Goal: Task Accomplishment & Management: Complete application form

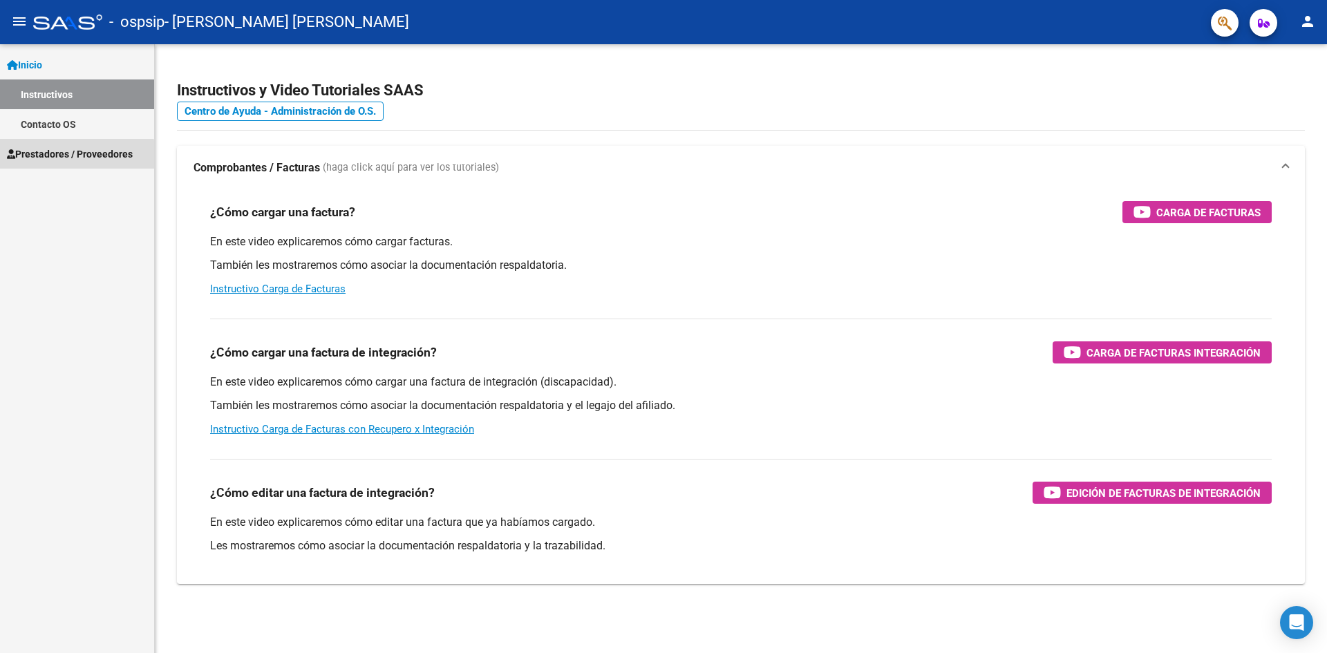
click at [72, 155] on span "Prestadores / Proveedores" at bounding box center [70, 154] width 126 height 15
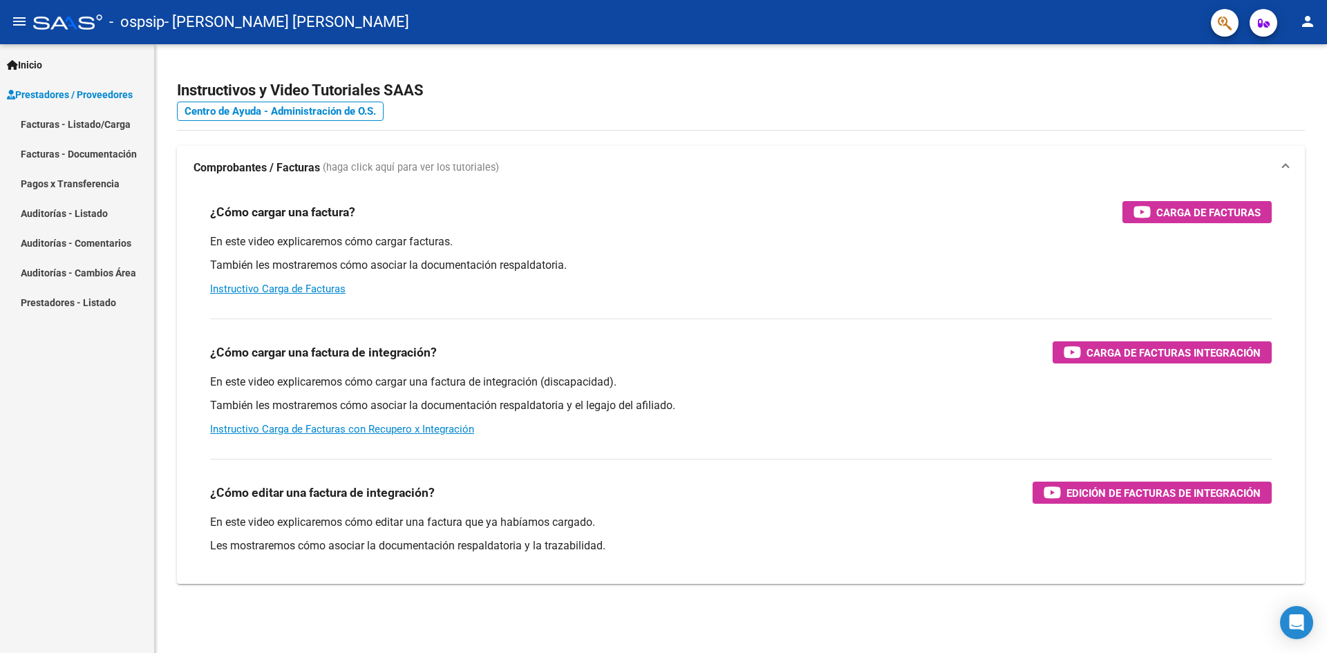
click at [38, 117] on link "Facturas - Listado/Carga" at bounding box center [77, 124] width 154 height 30
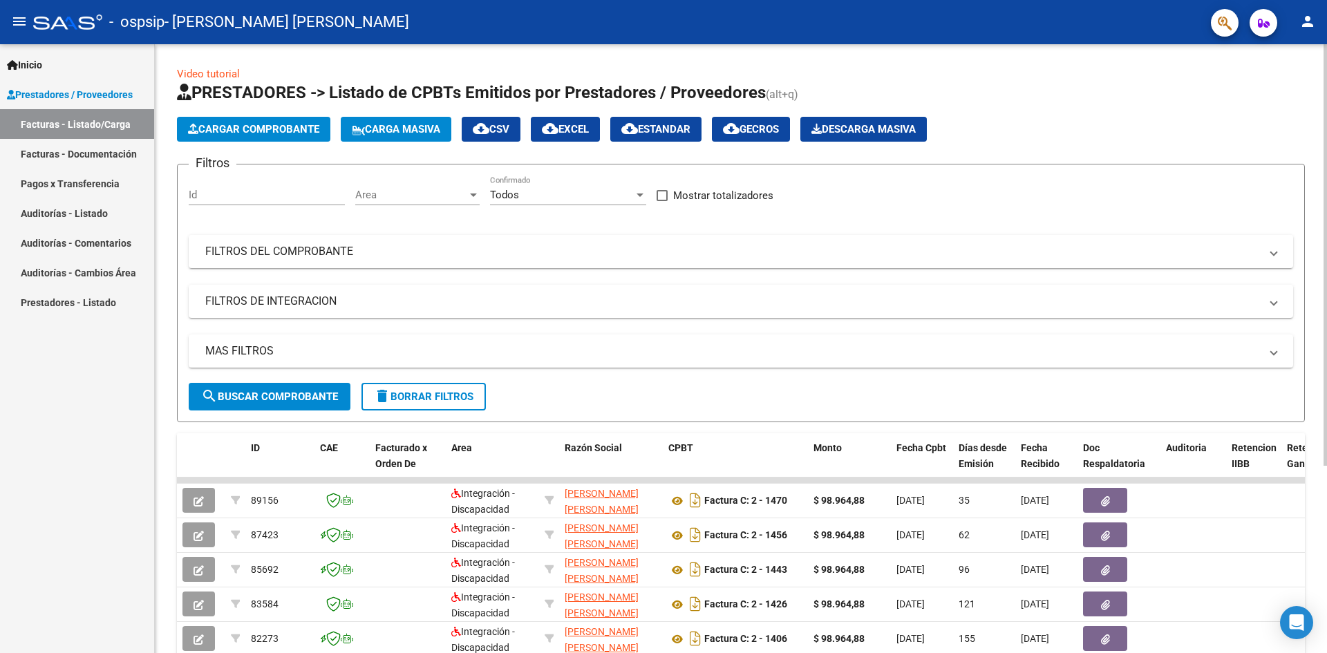
click at [305, 124] on span "Cargar Comprobante" at bounding box center [253, 129] width 131 height 12
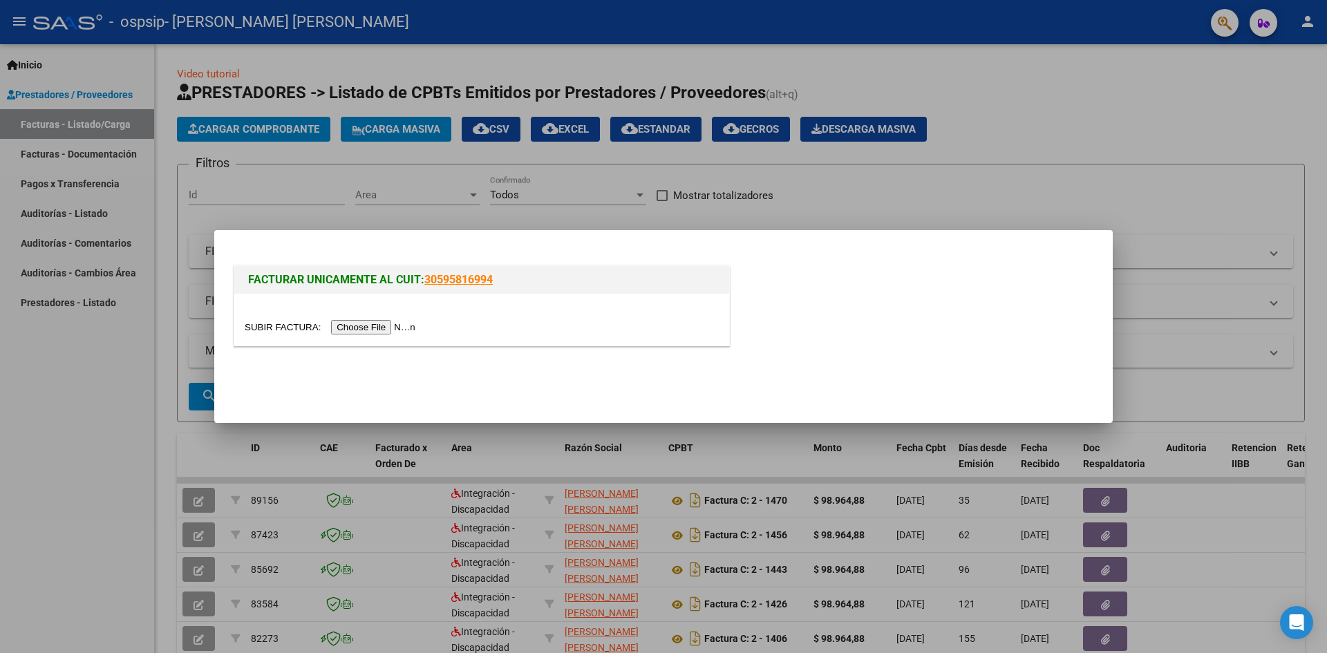
click at [399, 326] on input "file" at bounding box center [332, 327] width 175 height 15
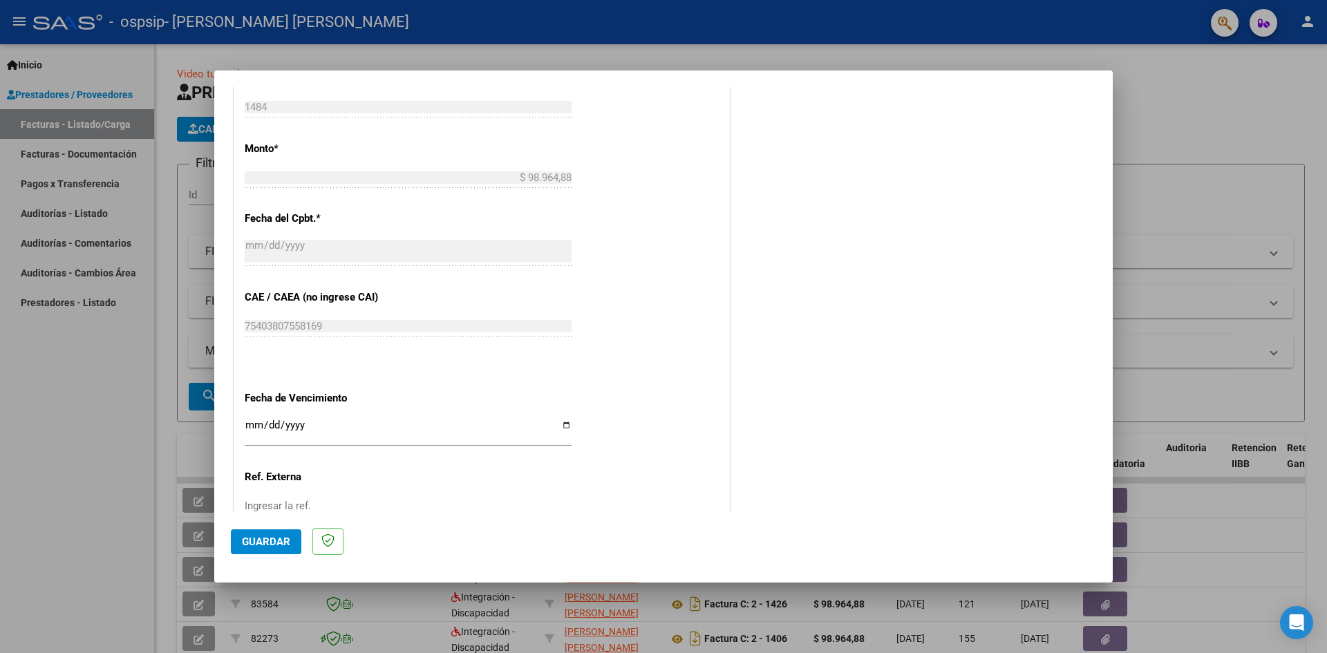
scroll to position [796, 0]
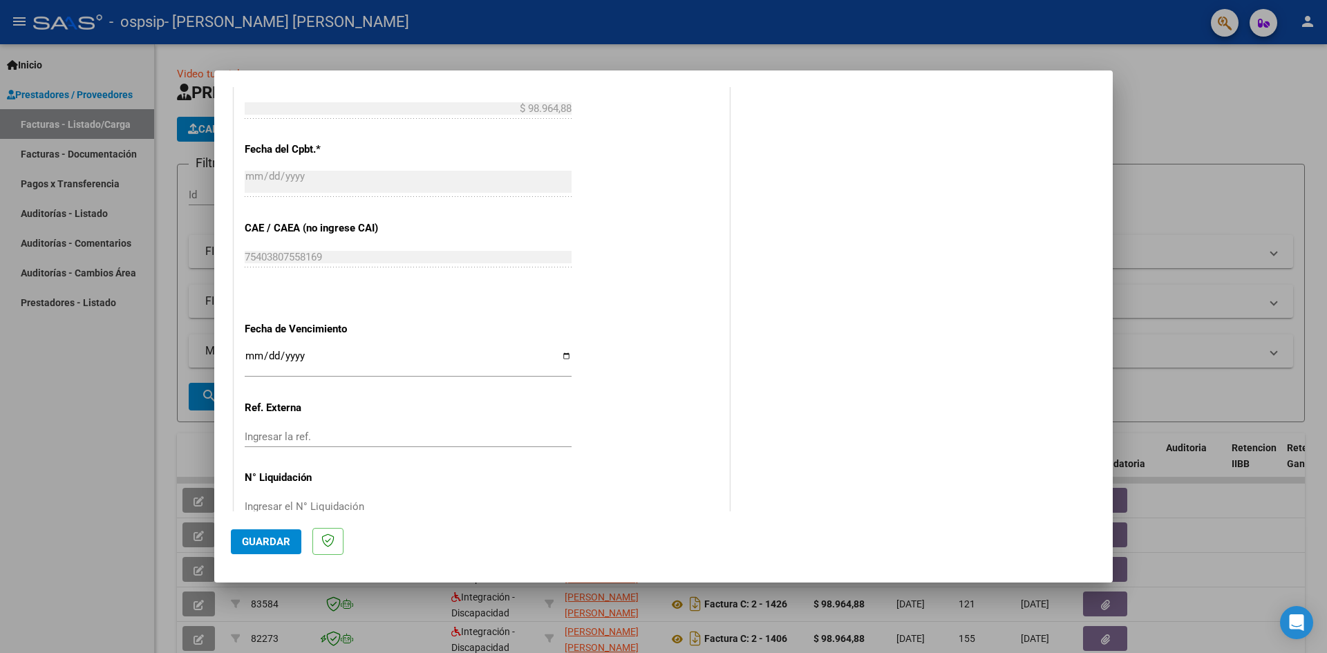
click at [253, 358] on input "Ingresar la fecha" at bounding box center [408, 361] width 327 height 22
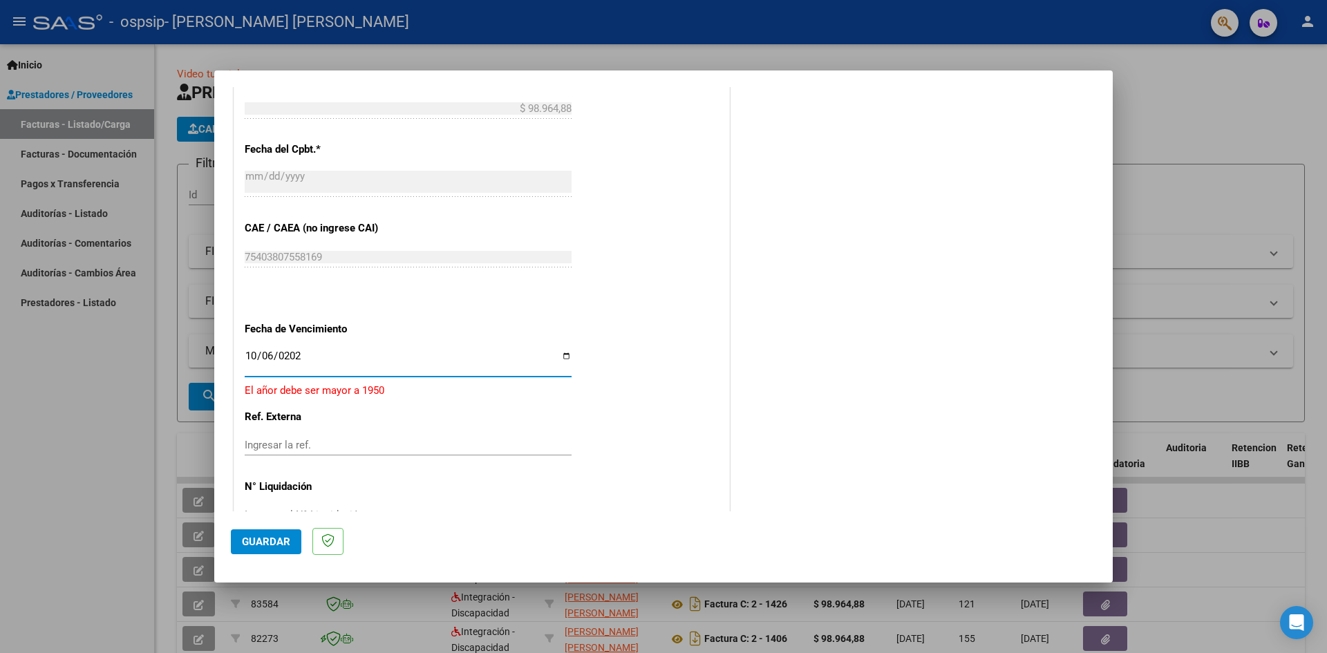
type input "2025-10-06"
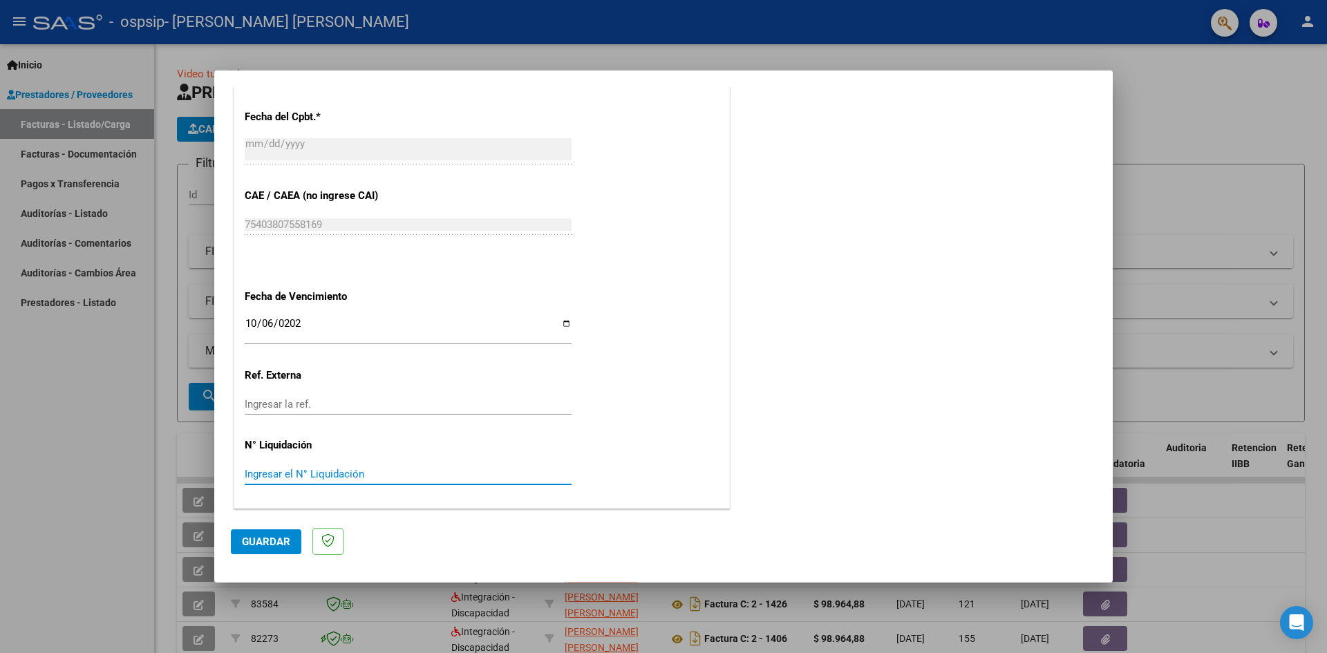
click at [296, 475] on input "Ingresar el N° Liquidación" at bounding box center [408, 474] width 327 height 12
click at [279, 537] on span "Guardar" at bounding box center [266, 542] width 48 height 12
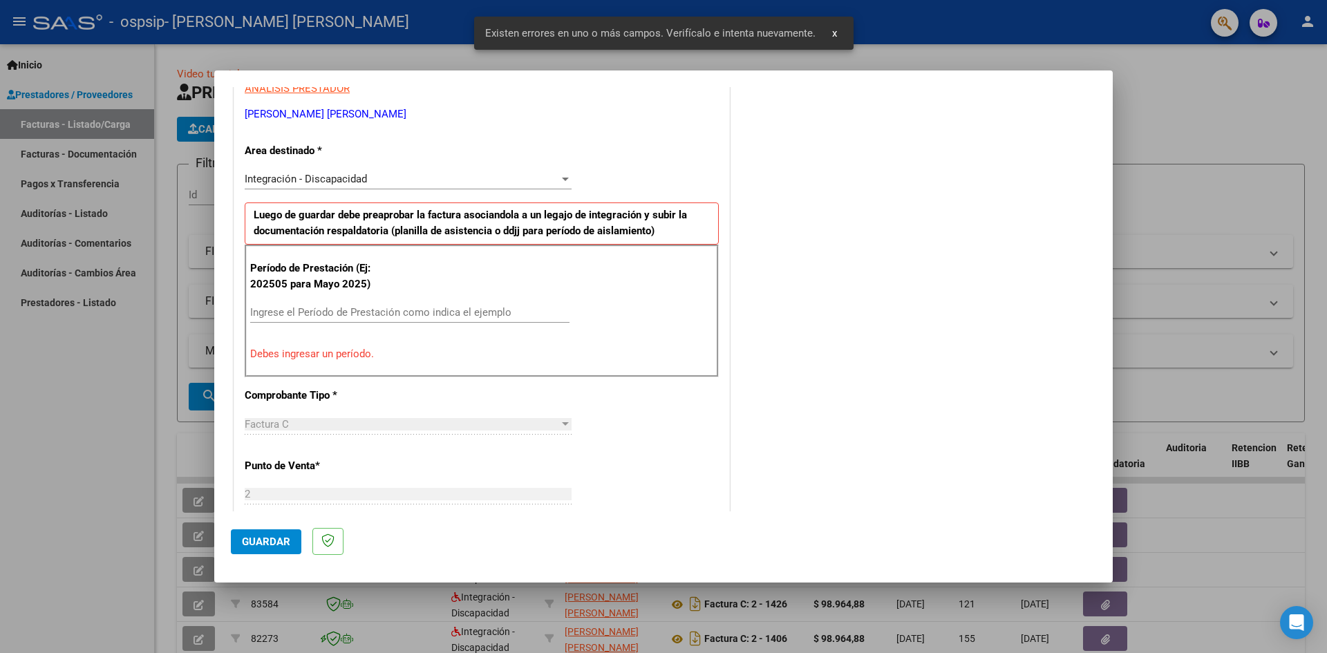
scroll to position [269, 0]
click at [317, 308] on input "Ingrese el Período de Prestación como indica el ejemplo" at bounding box center [409, 314] width 319 height 12
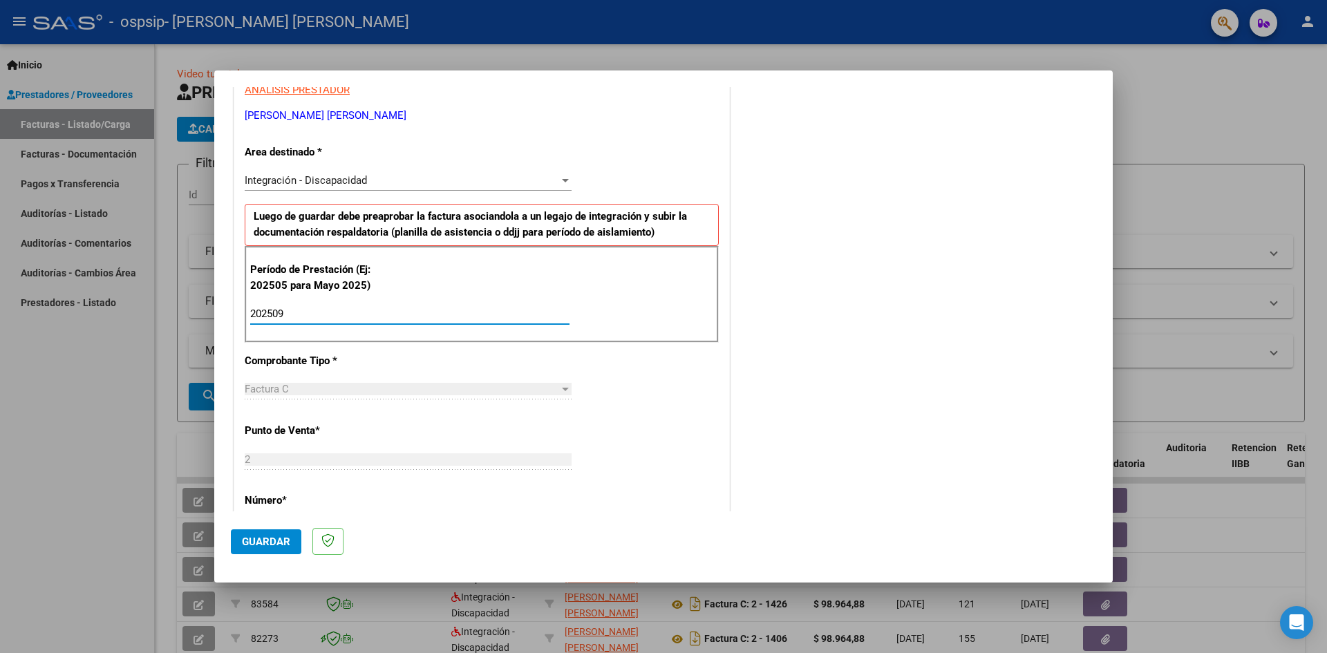
type input "202509"
click at [274, 543] on span "Guardar" at bounding box center [266, 542] width 48 height 12
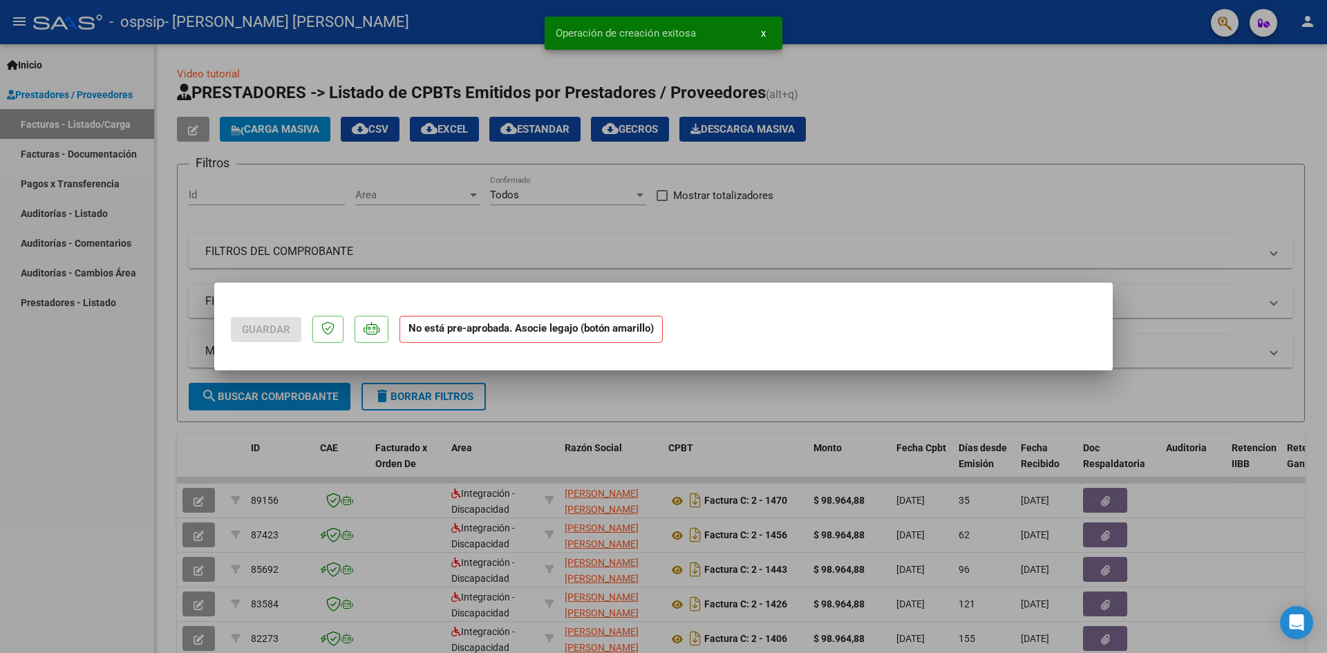
scroll to position [0, 0]
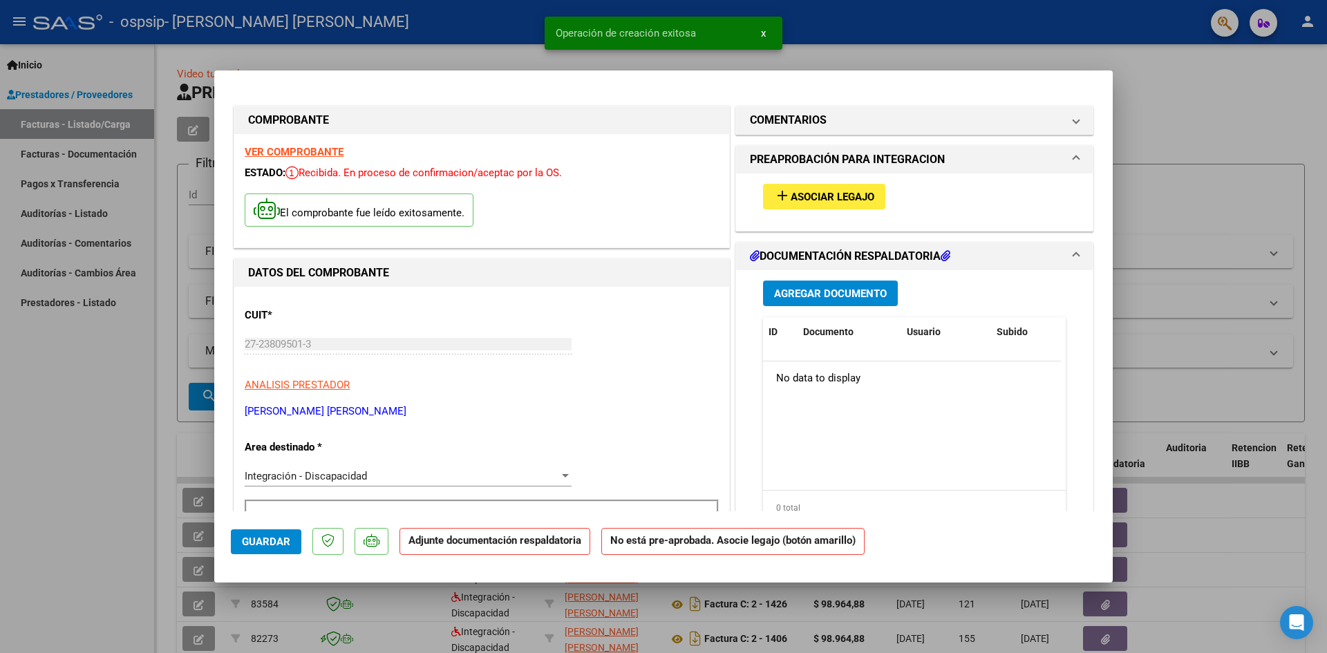
click at [822, 191] on span "Asociar Legajo" at bounding box center [833, 197] width 84 height 12
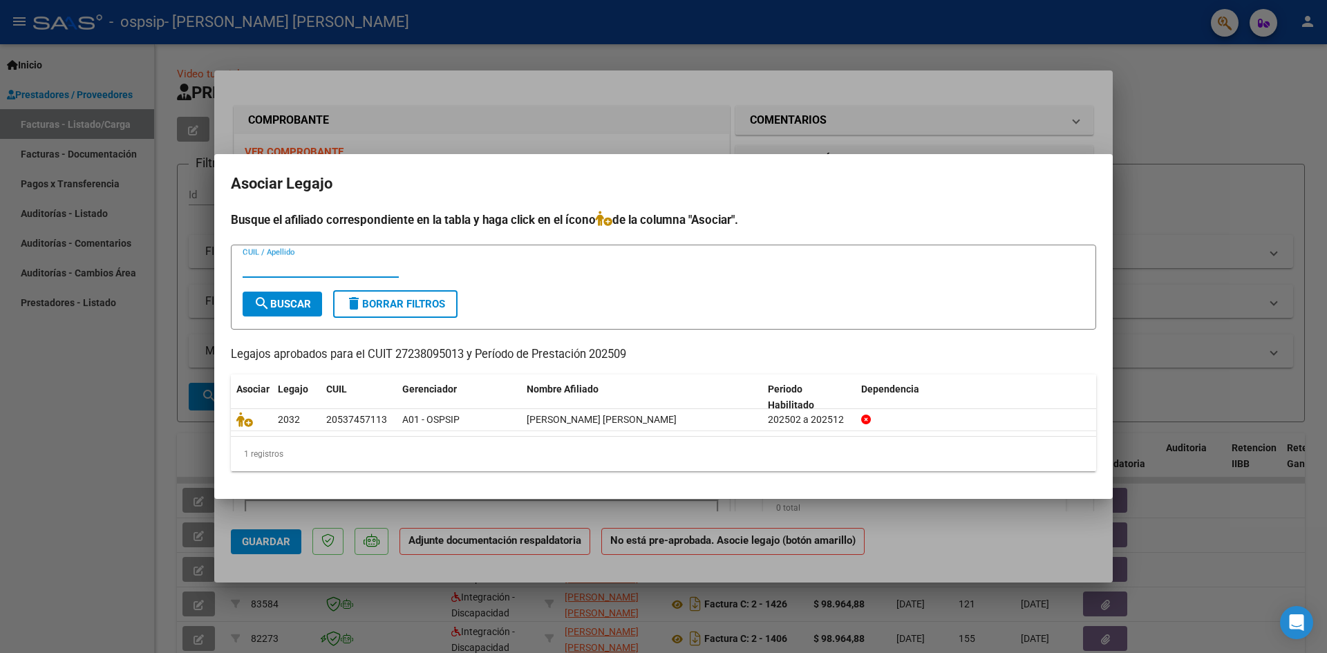
click at [275, 261] on input "CUIL / Apellido" at bounding box center [321, 267] width 156 height 12
click at [1232, 149] on div at bounding box center [663, 326] width 1327 height 653
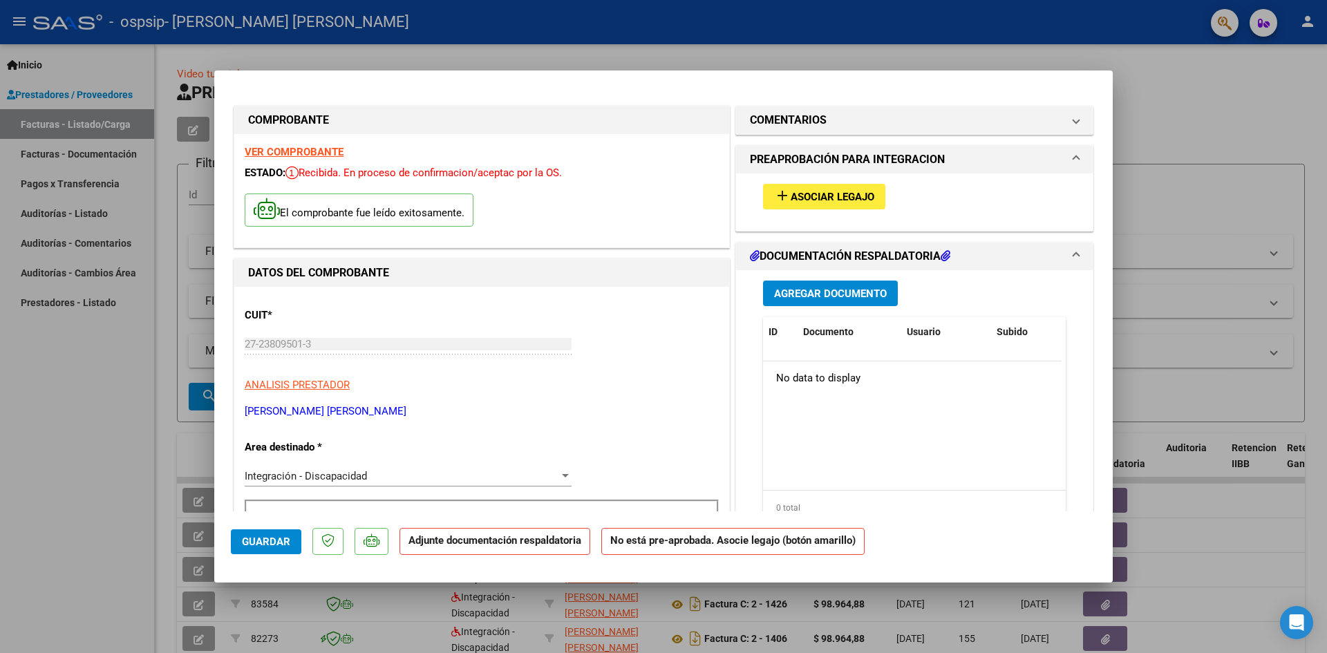
click at [926, 252] on h1 "DOCUMENTACIÓN RESPALDATORIA" at bounding box center [850, 256] width 200 height 17
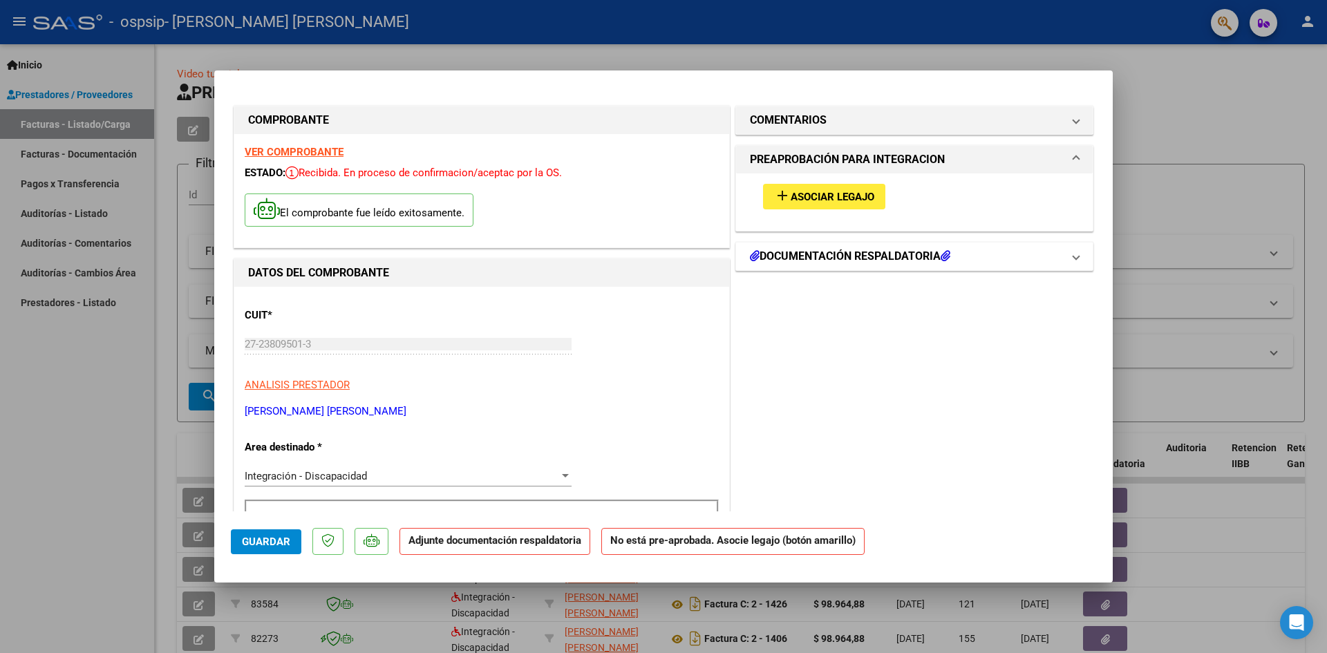
click at [926, 252] on h1 "DOCUMENTACIÓN RESPALDATORIA" at bounding box center [850, 256] width 200 height 17
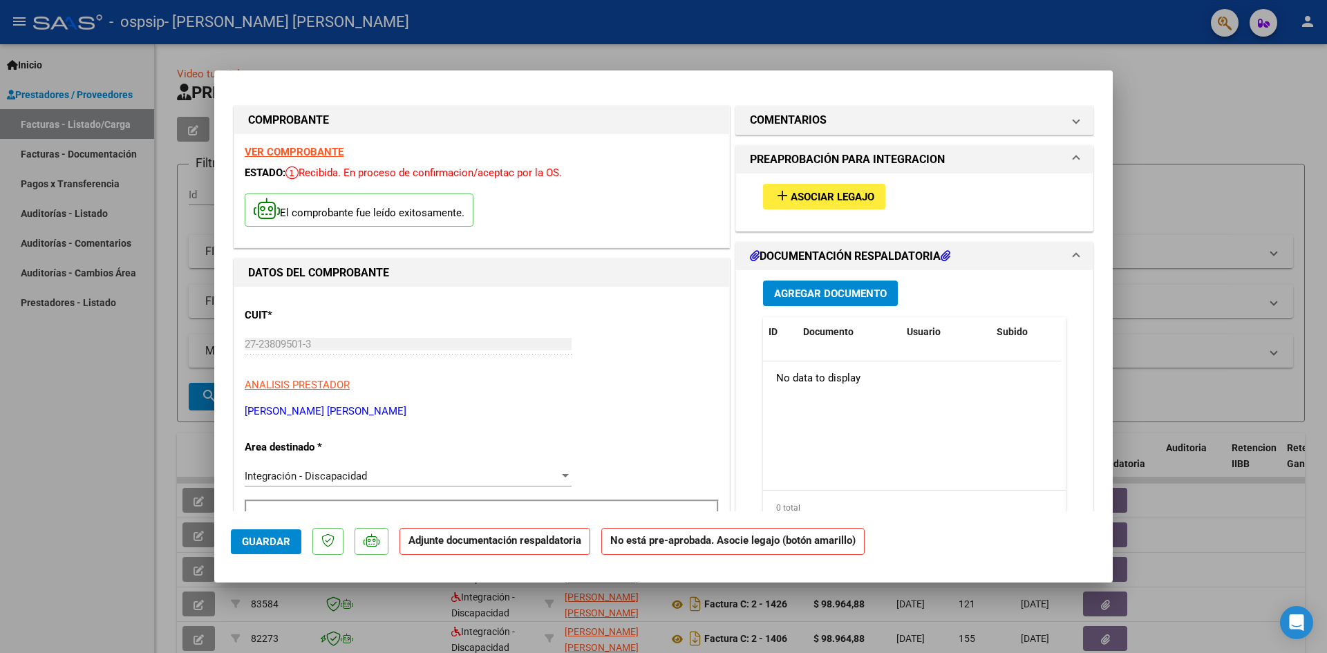
click at [943, 254] on icon at bounding box center [946, 255] width 10 height 11
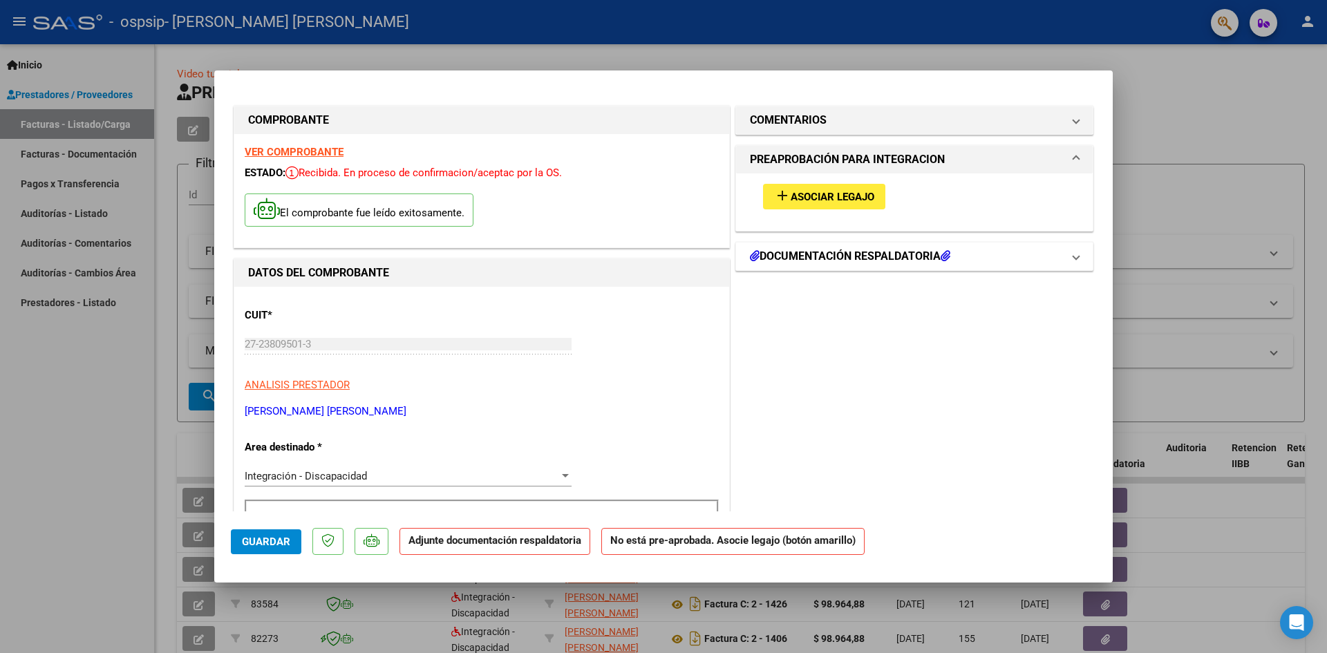
click at [944, 256] on icon at bounding box center [946, 255] width 10 height 11
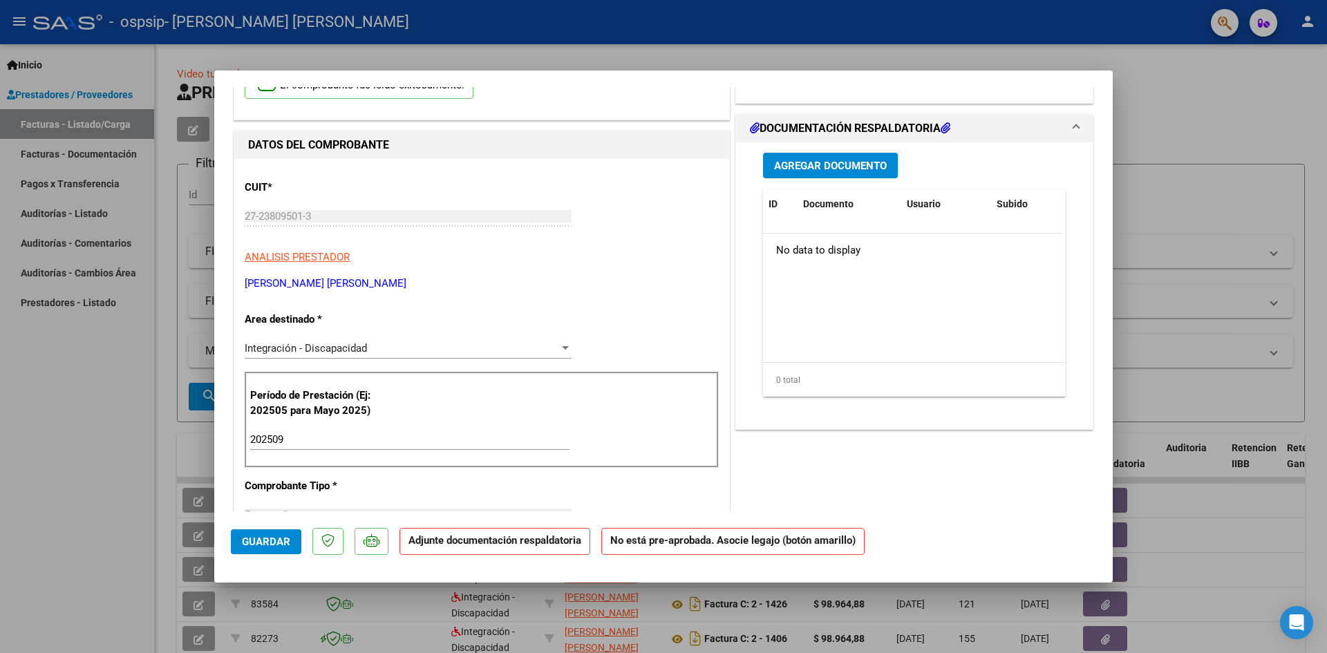
scroll to position [138, 0]
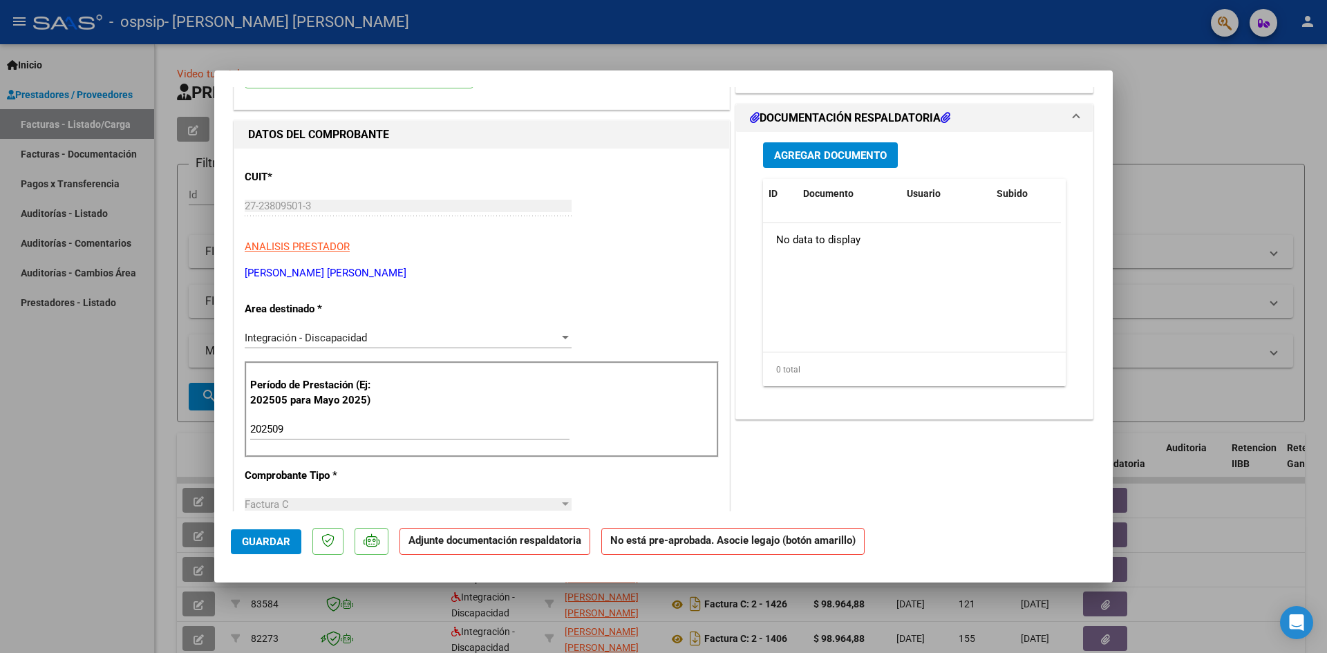
click at [838, 155] on span "Agregar Documento" at bounding box center [830, 155] width 113 height 12
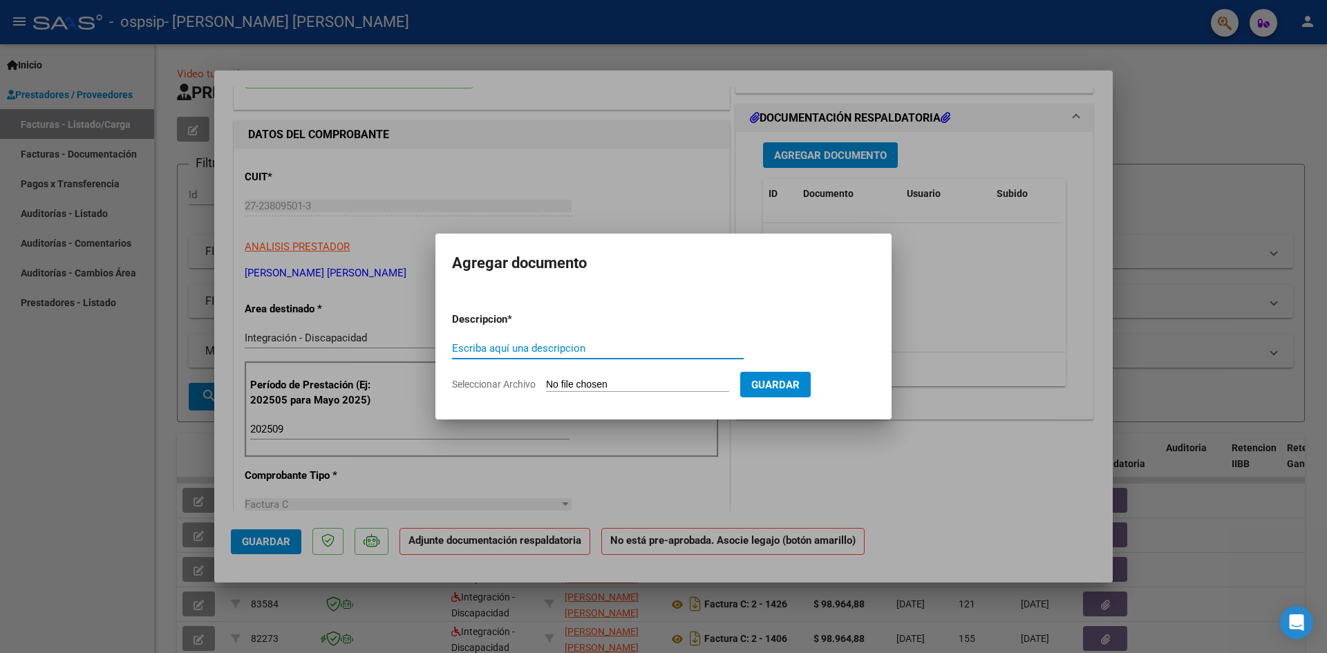
click at [478, 350] on input "Escriba aquí una descripcion" at bounding box center [598, 348] width 292 height 12
type input "planilla firmas"
click at [585, 386] on input "Seleccionar Archivo" at bounding box center [637, 385] width 183 height 13
type input "C:\fakepath\WhatsApp Image 2025-10-06 at 3.16.49 PM.jpeg"
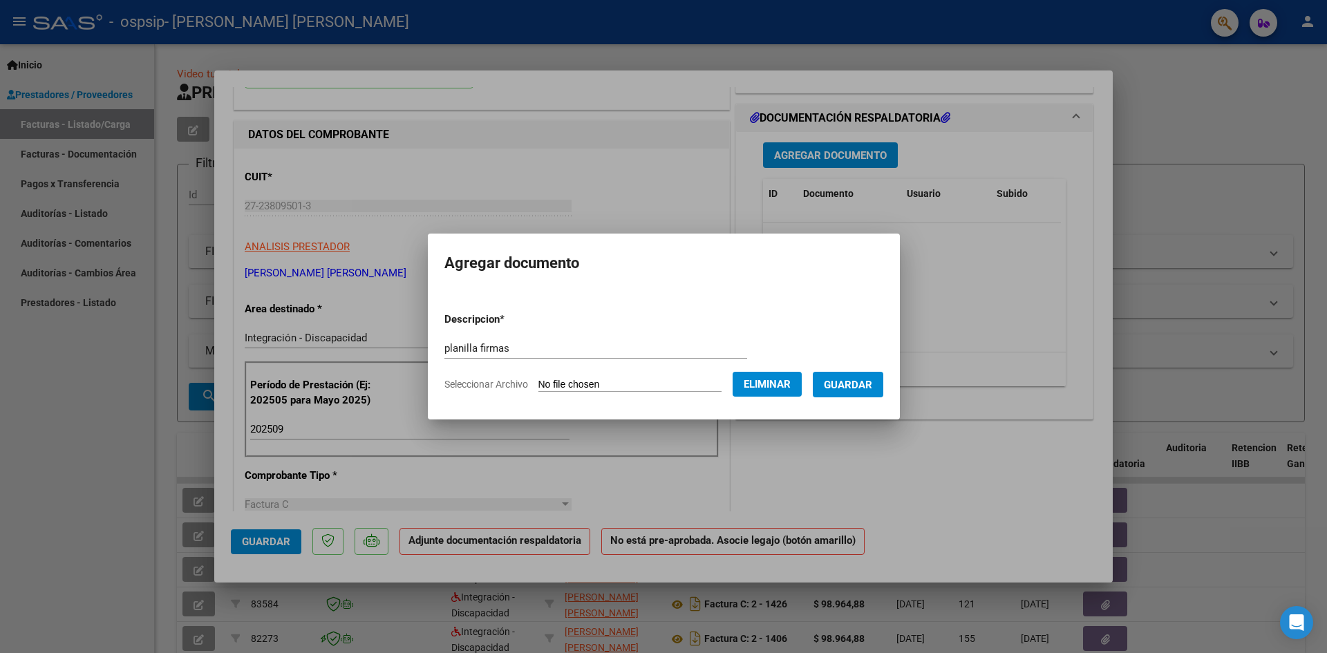
click at [883, 383] on button "Guardar" at bounding box center [848, 385] width 70 height 26
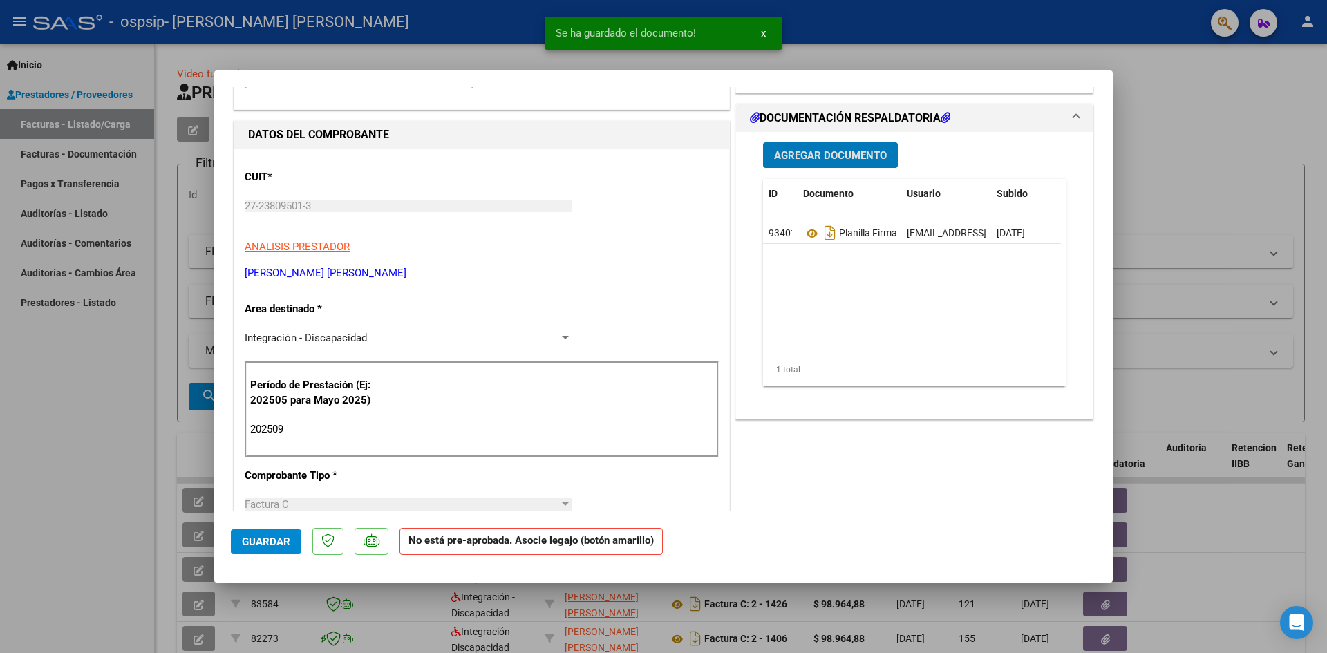
click at [811, 156] on span "Agregar Documento" at bounding box center [830, 155] width 113 height 12
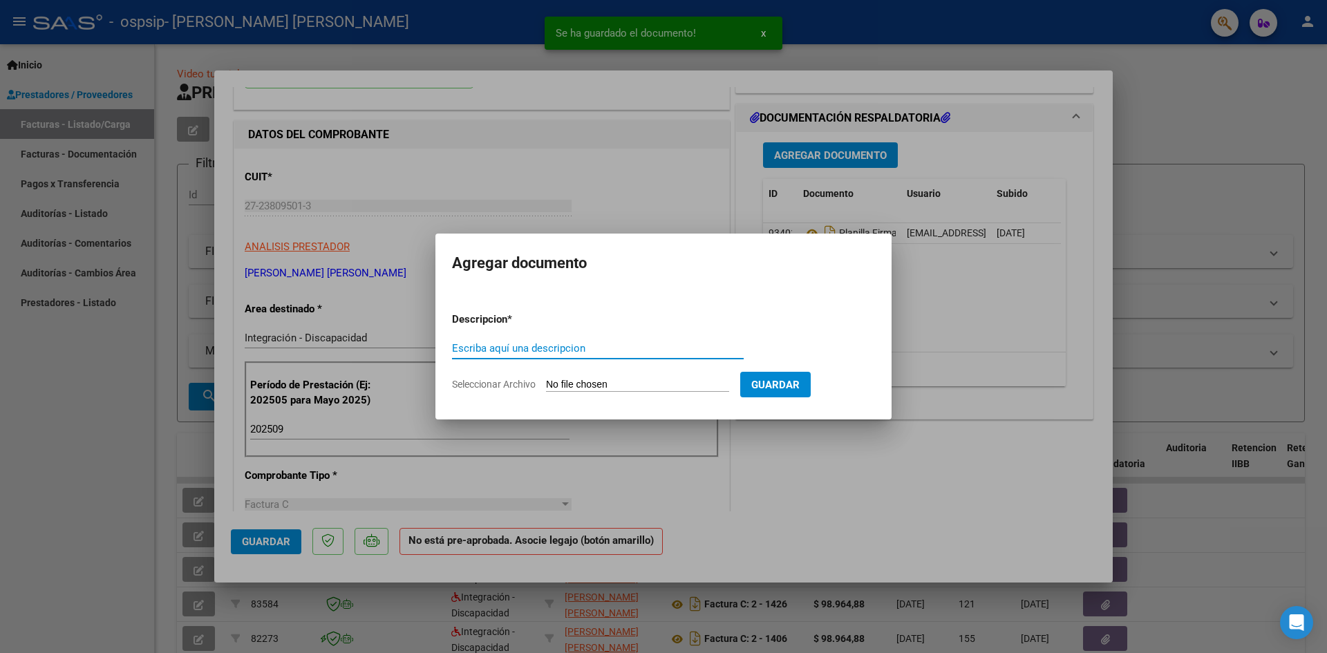
click at [484, 352] on input "Escriba aquí una descripcion" at bounding box center [598, 348] width 292 height 12
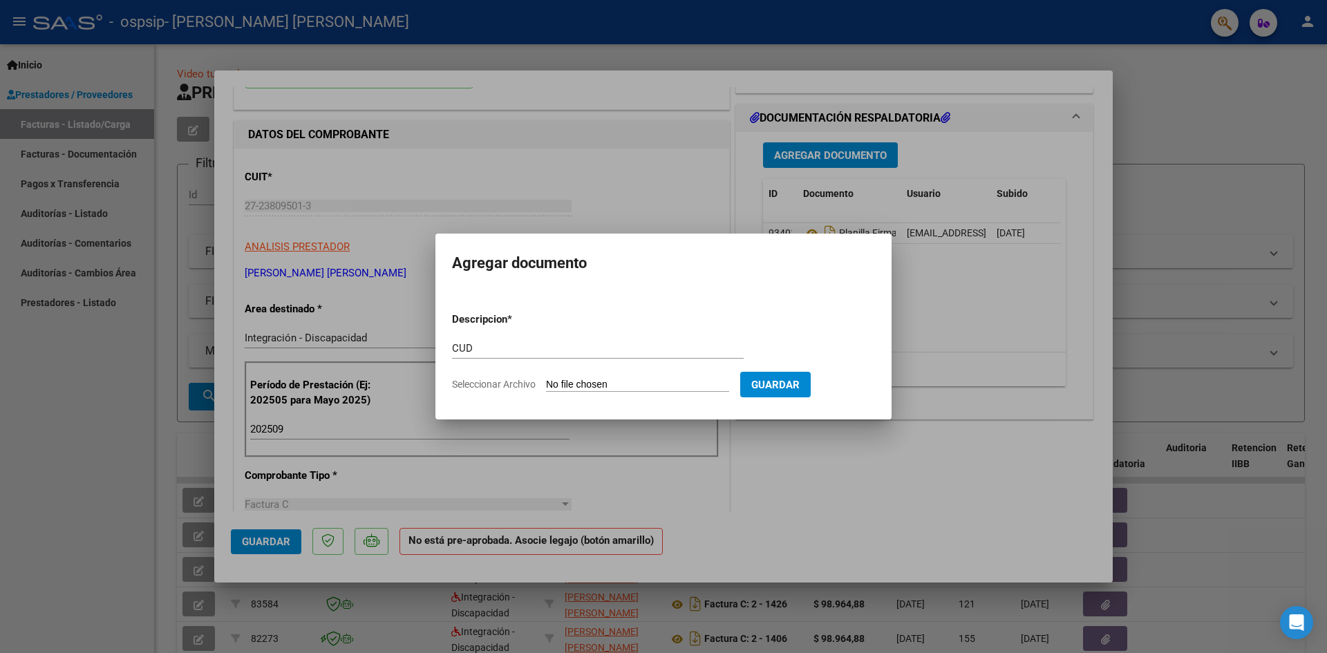
click at [614, 389] on input "Seleccionar Archivo" at bounding box center [637, 385] width 183 height 13
click at [495, 341] on div "CUD Escriba aquí una descripcion" at bounding box center [598, 348] width 292 height 21
type input "C"
type input "autorizacion"
click at [623, 379] on input "Seleccionar Archivo" at bounding box center [637, 385] width 183 height 13
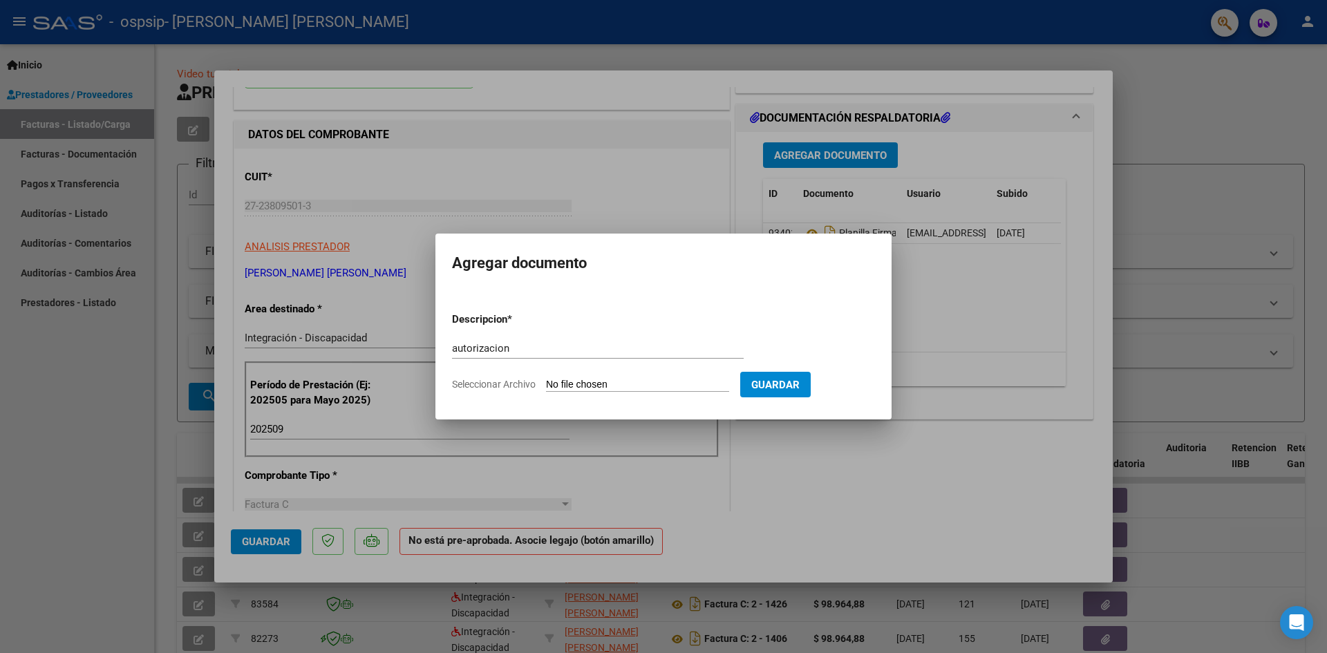
type input "C:\fakepath\GOMEZ JERONIMO PSICOPEDAGOGIA AUTORIZACION 2025 SEGUN RESOLUCION 36…"
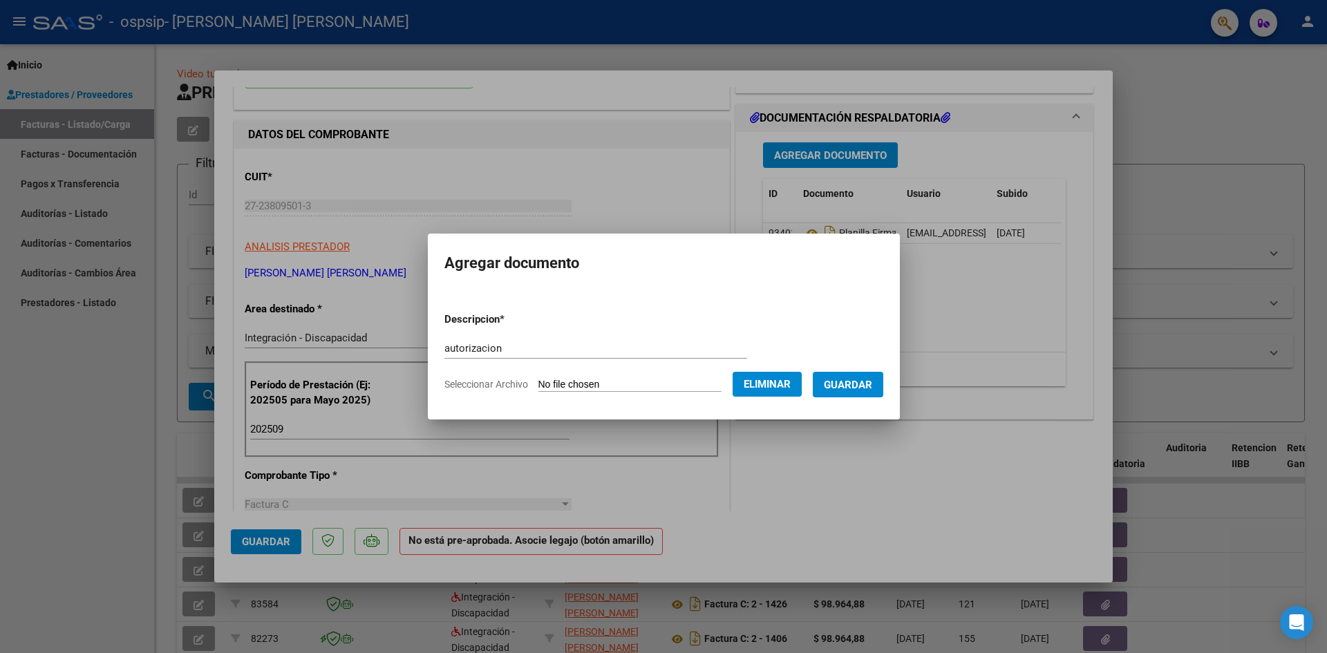
click at [865, 386] on span "Guardar" at bounding box center [848, 385] width 48 height 12
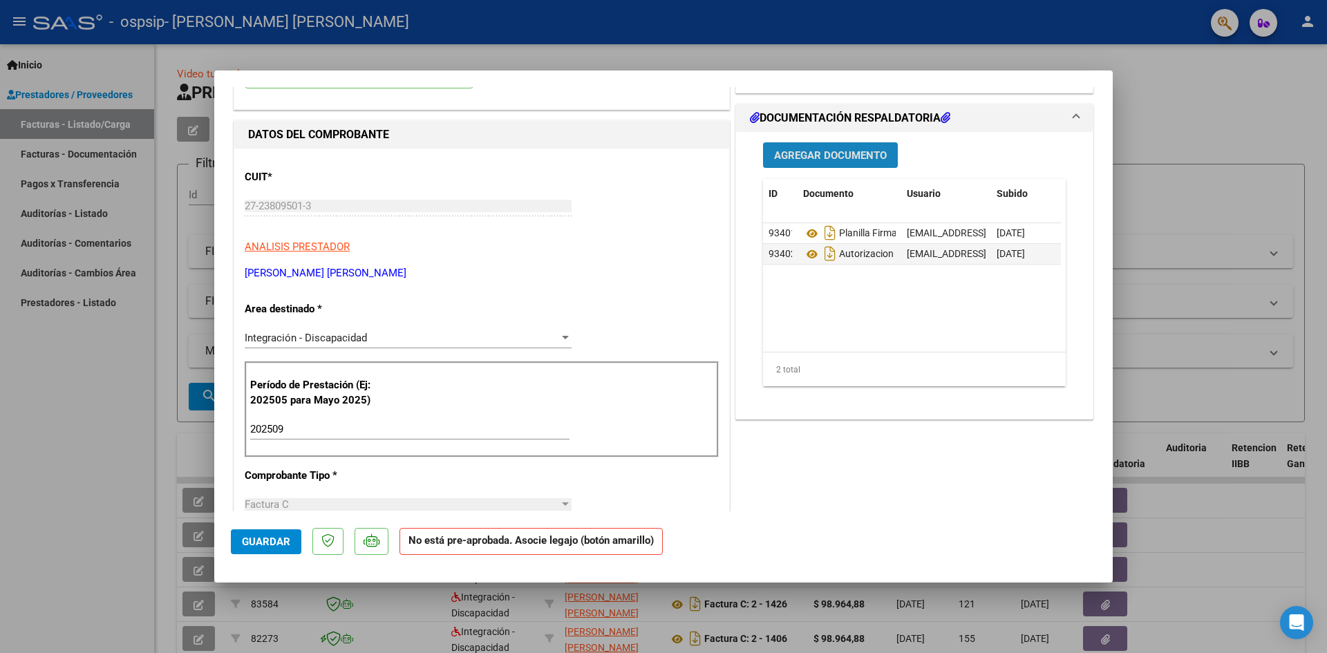
click at [835, 158] on span "Agregar Documento" at bounding box center [830, 155] width 113 height 12
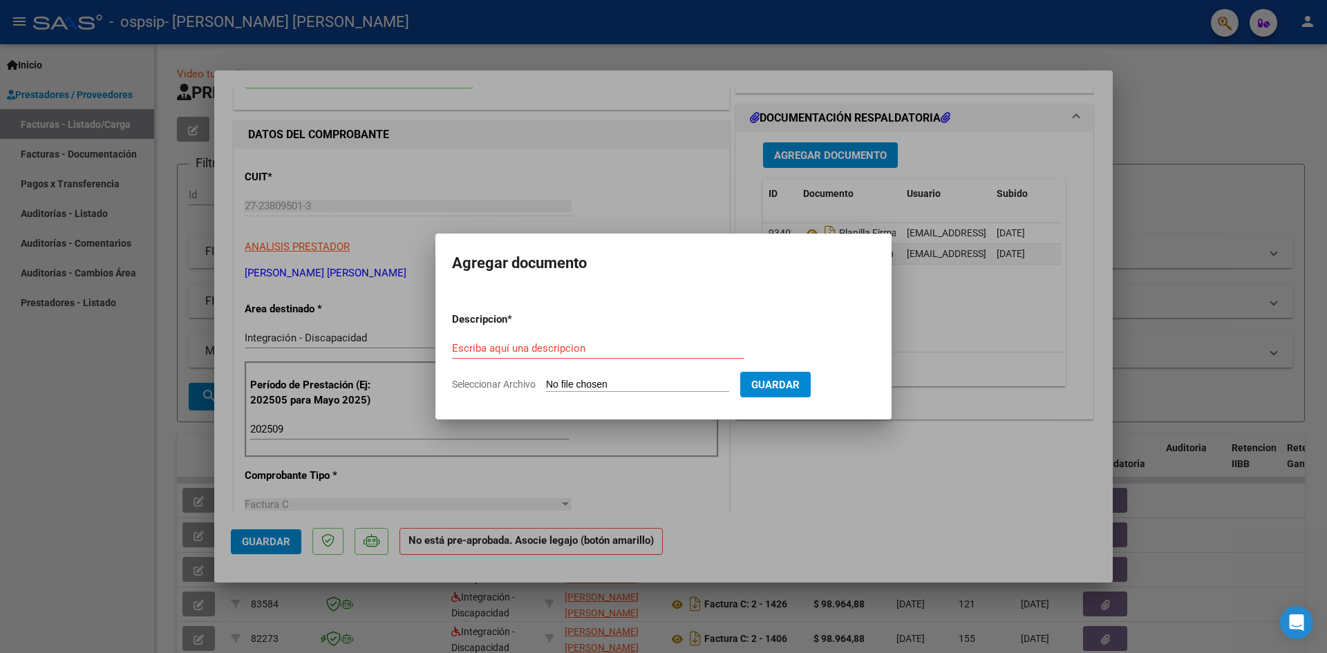
click at [580, 339] on div "Escriba aquí una descripcion" at bounding box center [598, 348] width 292 height 21
type input "CUD"
click at [632, 384] on input "Seleccionar Archivo" at bounding box center [637, 385] width 183 height 13
type input "C:\fakepath\CamScanner 08-08-2024 18.57.pdf"
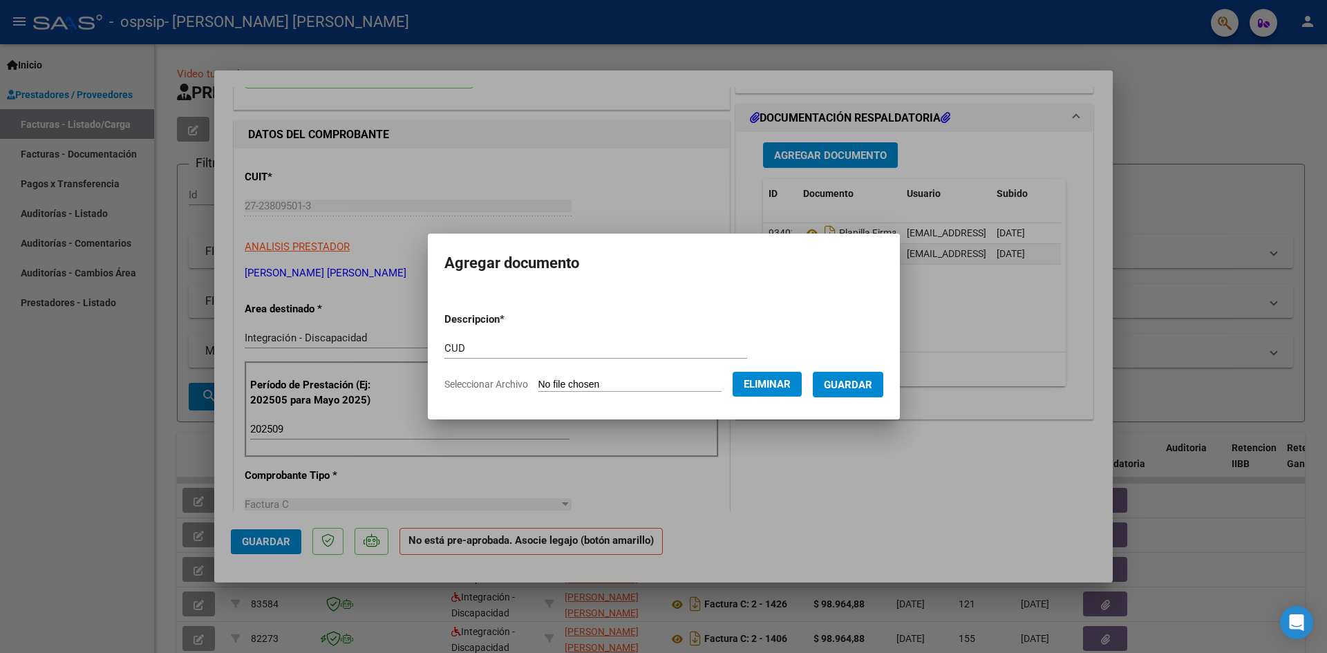
click at [853, 381] on span "Guardar" at bounding box center [848, 385] width 48 height 12
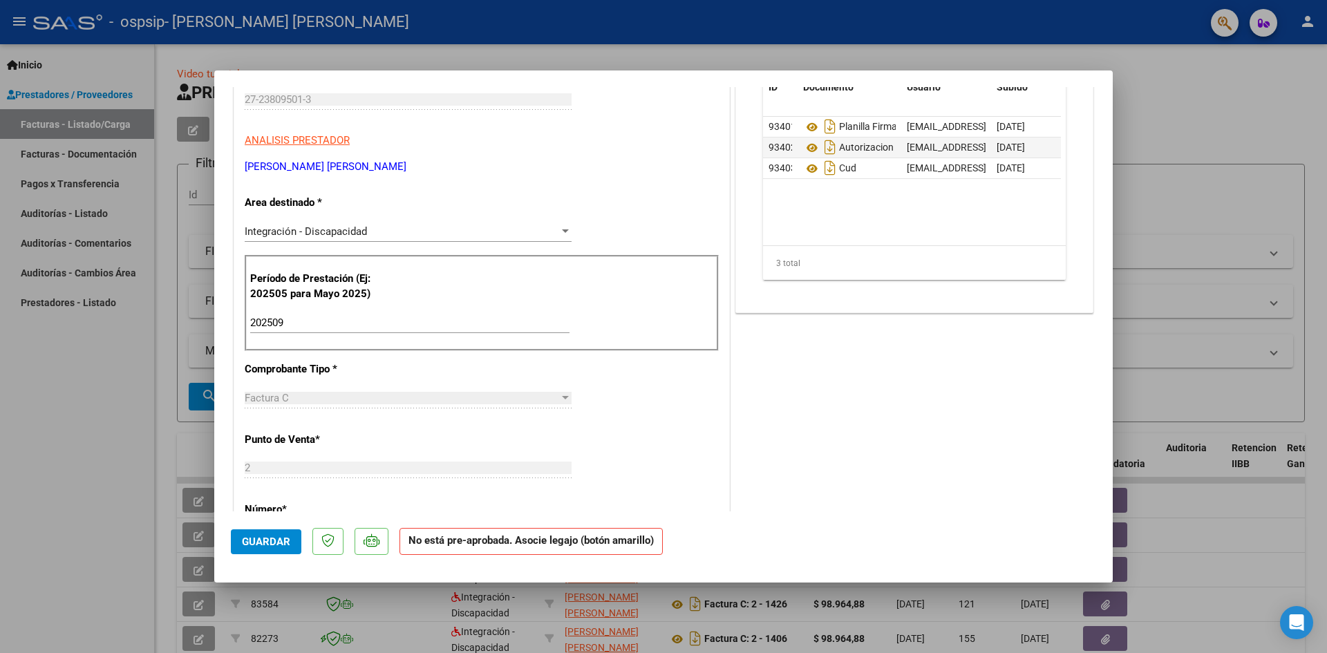
scroll to position [276, 0]
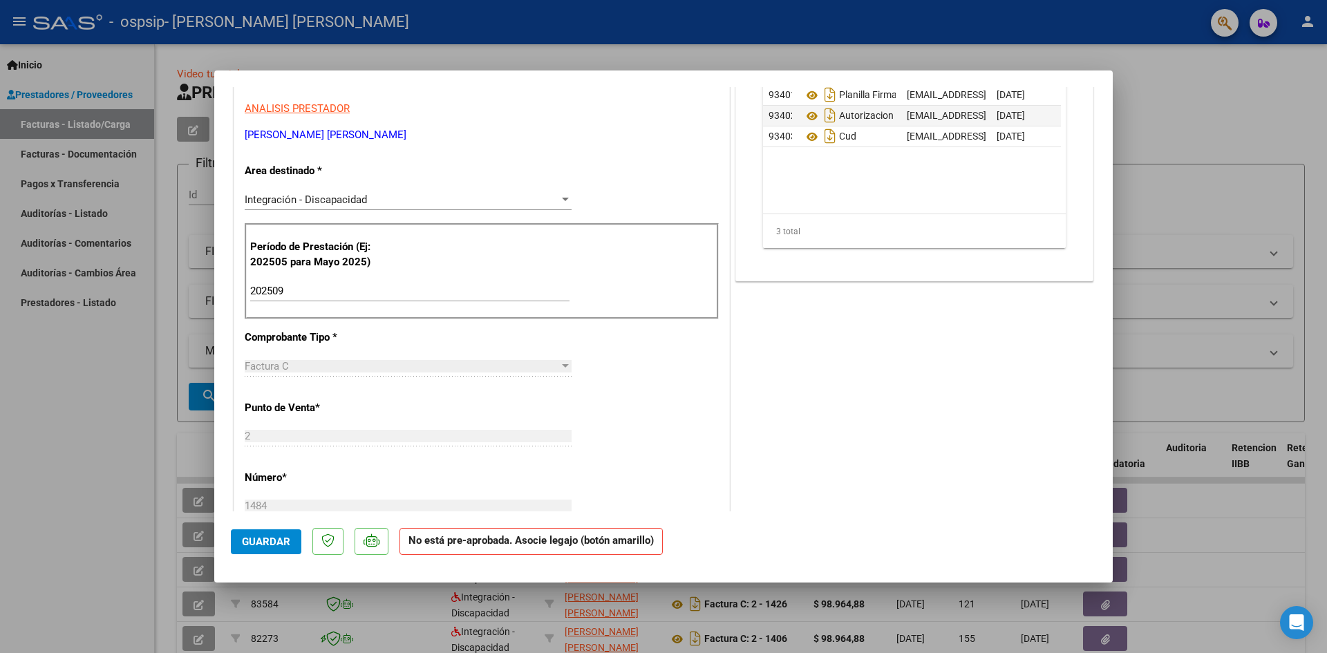
click at [283, 539] on span "Guardar" at bounding box center [266, 542] width 48 height 12
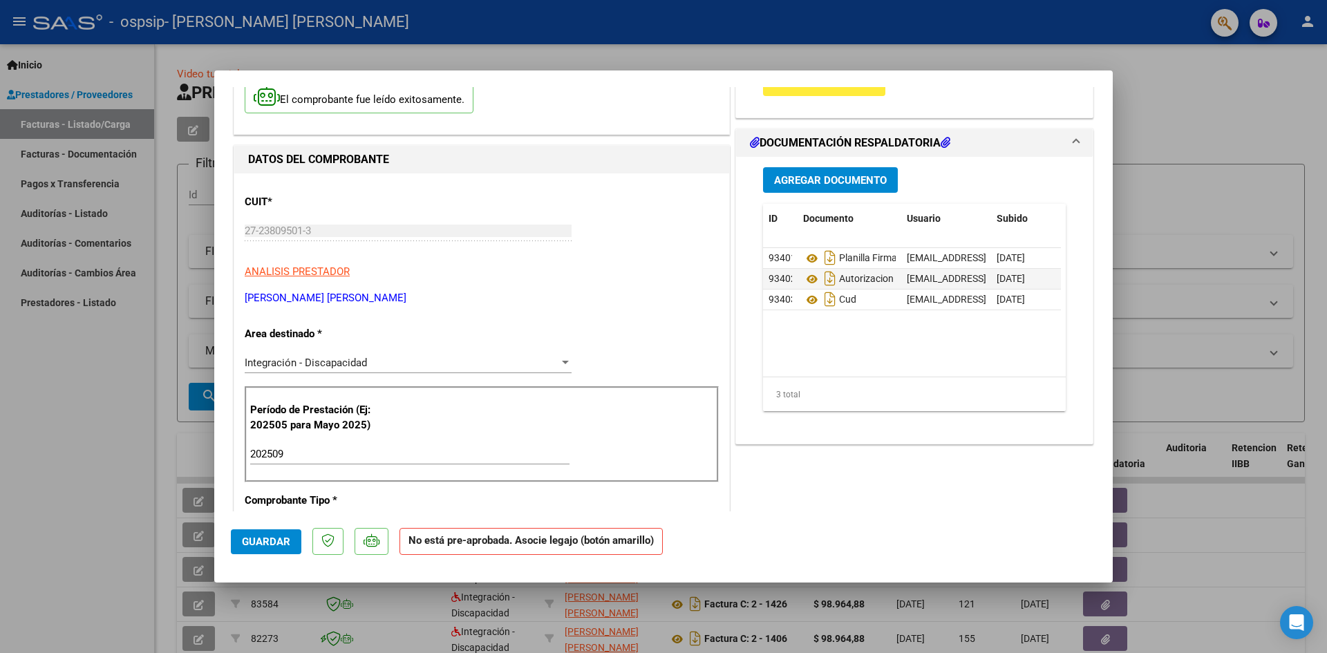
scroll to position [0, 0]
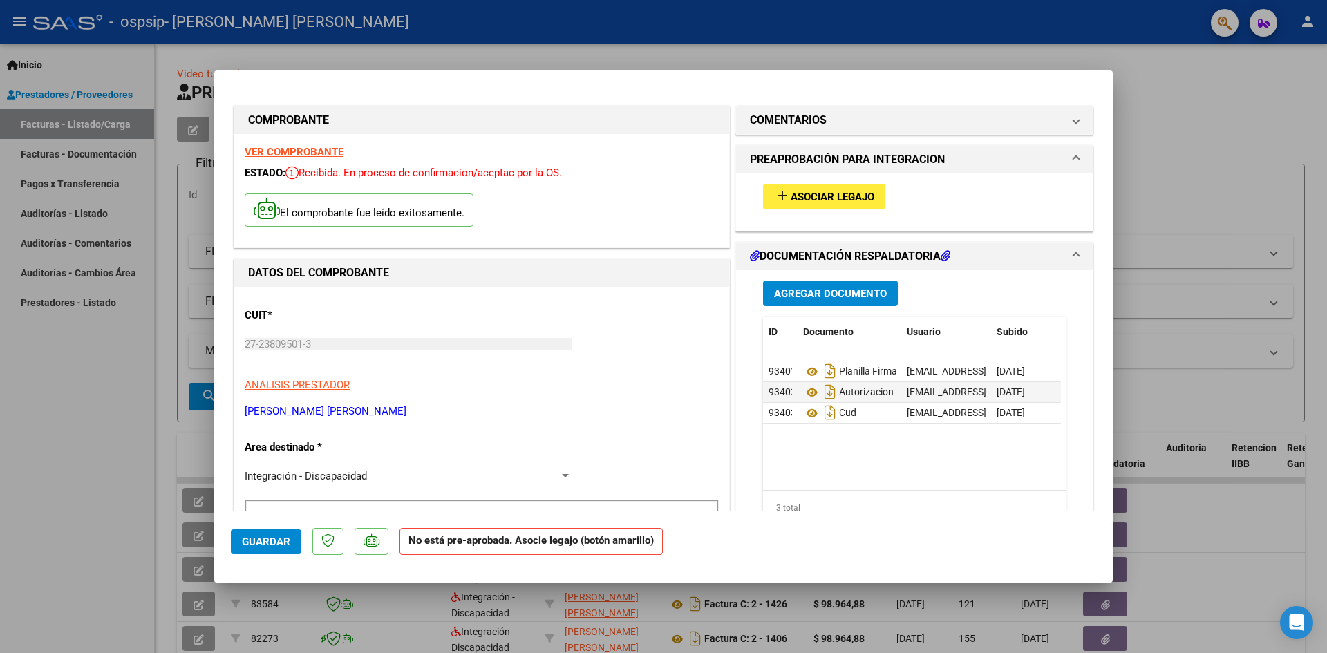
click at [1208, 99] on div at bounding box center [663, 326] width 1327 height 653
type input "$ 0,00"
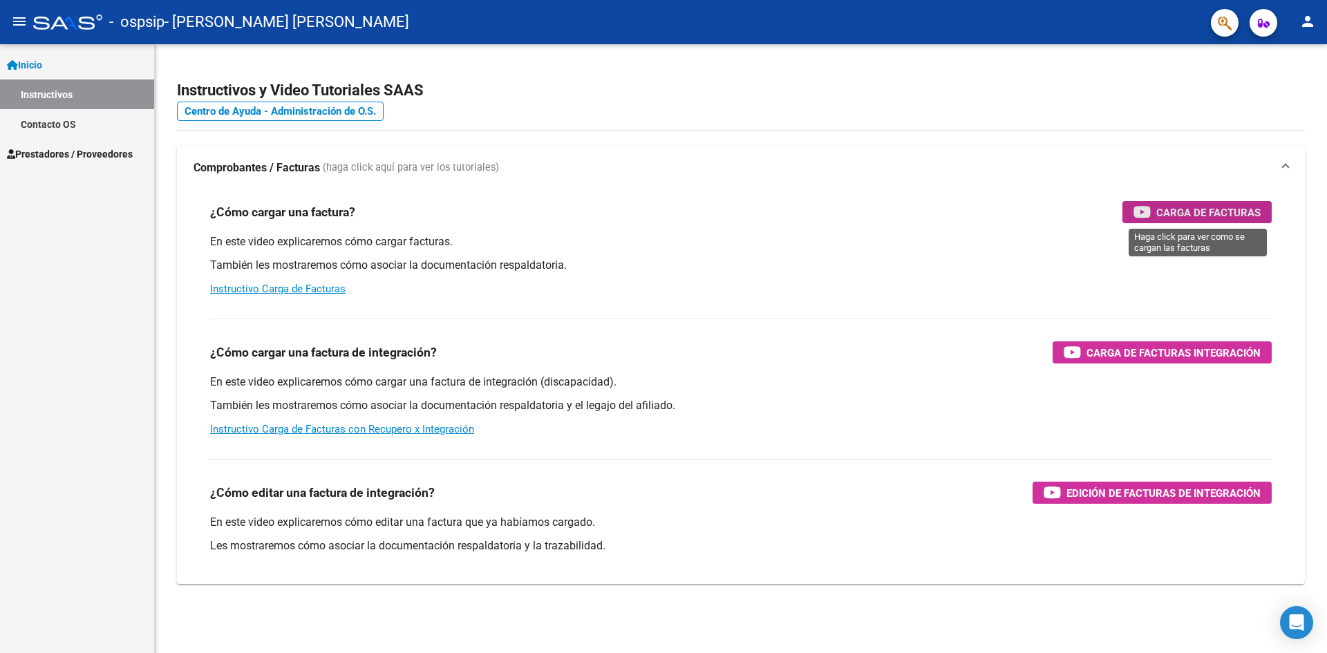
click at [1205, 209] on span "Carga de Facturas" at bounding box center [1208, 212] width 104 height 17
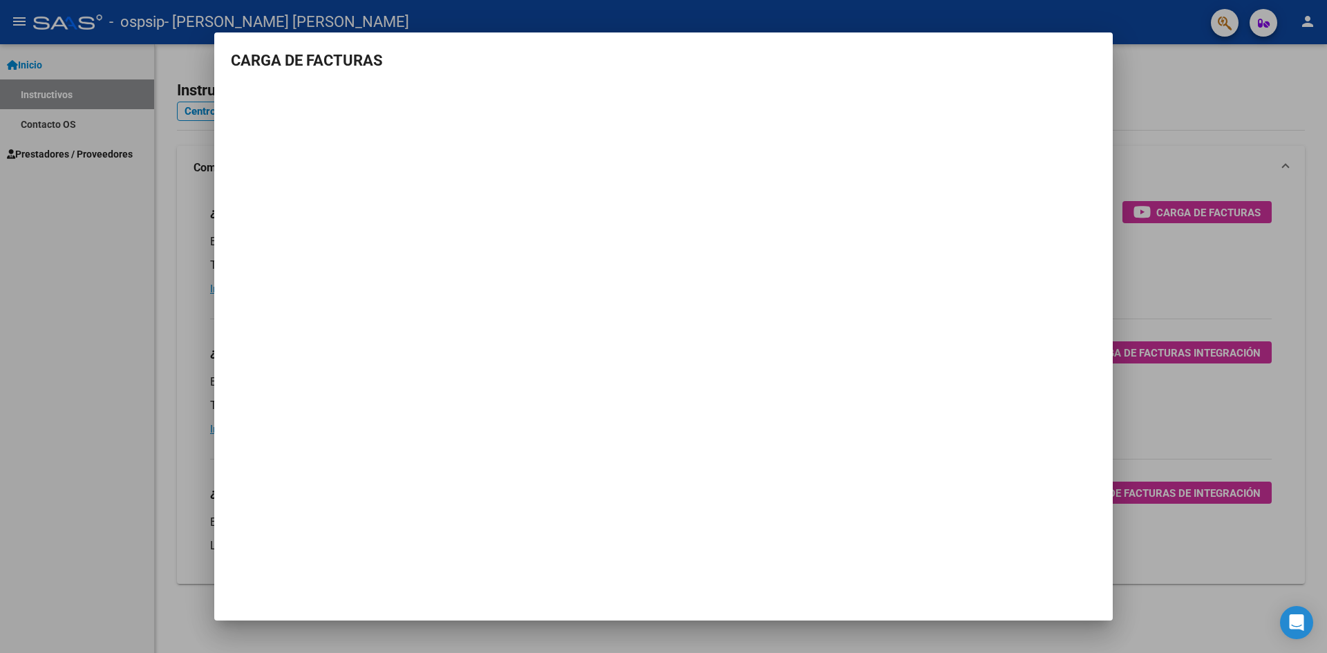
drag, startPoint x: 67, startPoint y: 225, endPoint x: 40, endPoint y: 122, distance: 107.1
click at [67, 224] on div at bounding box center [663, 326] width 1327 height 653
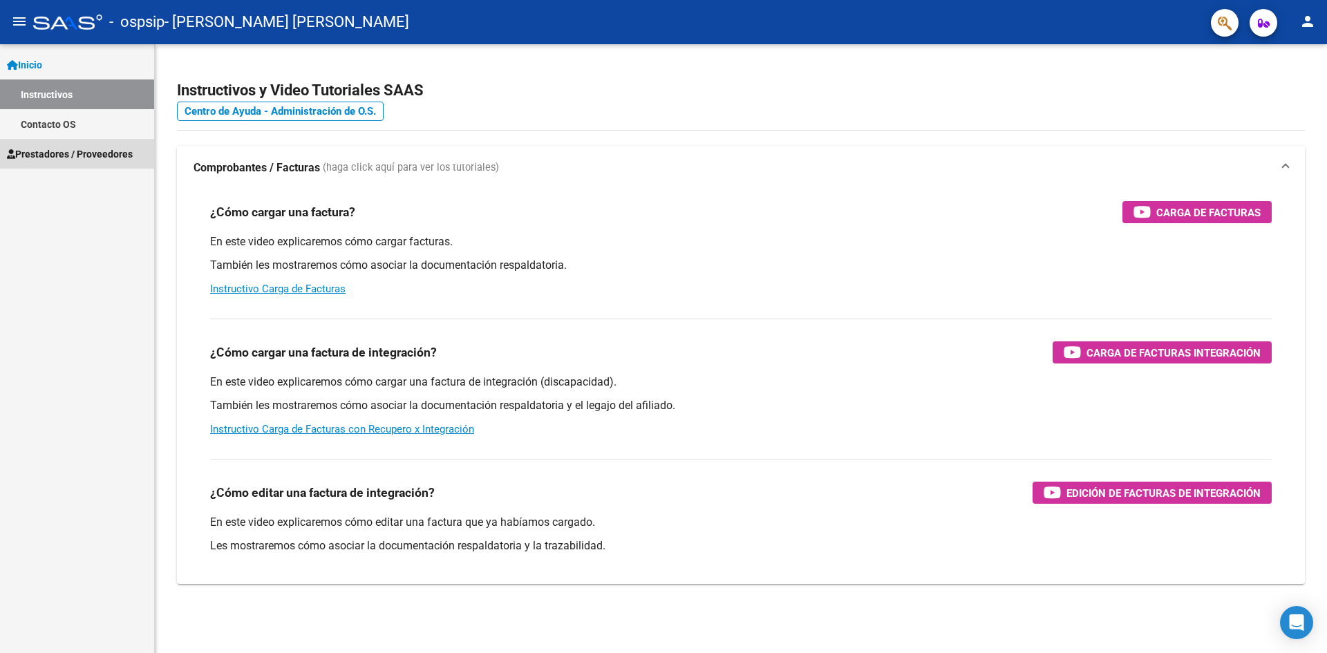
click at [53, 148] on span "Prestadores / Proveedores" at bounding box center [70, 154] width 126 height 15
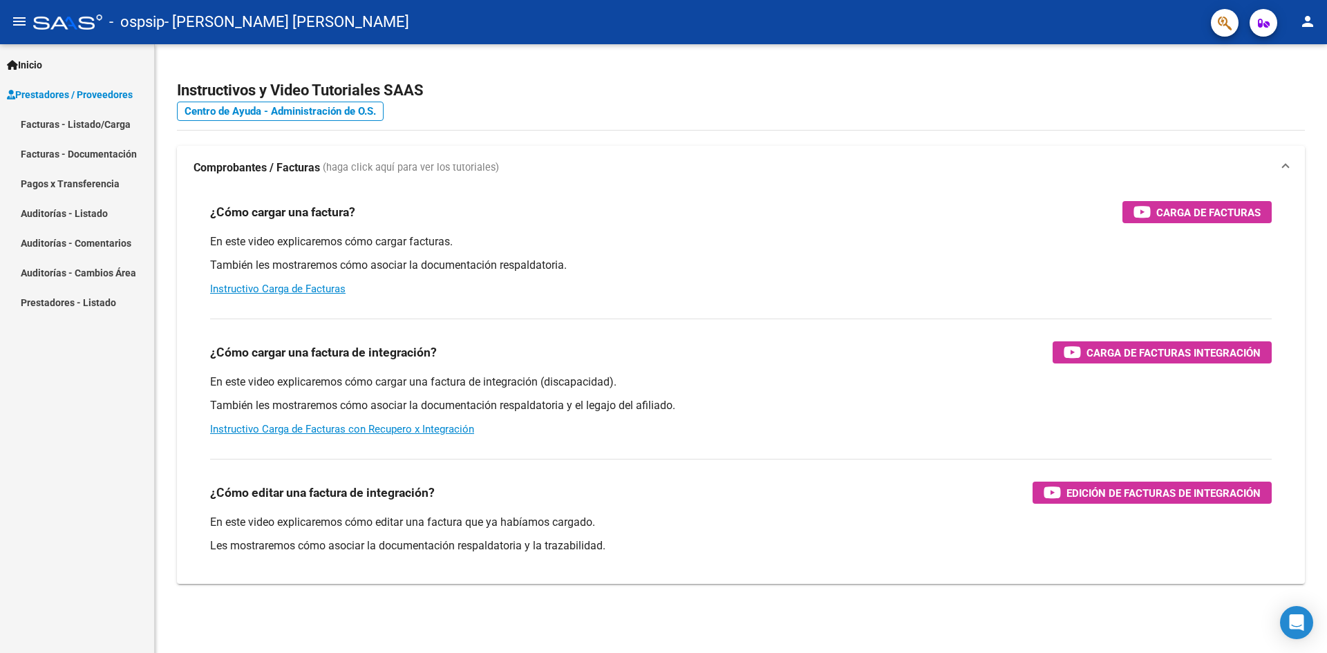
click at [34, 118] on link "Facturas - Listado/Carga" at bounding box center [77, 124] width 154 height 30
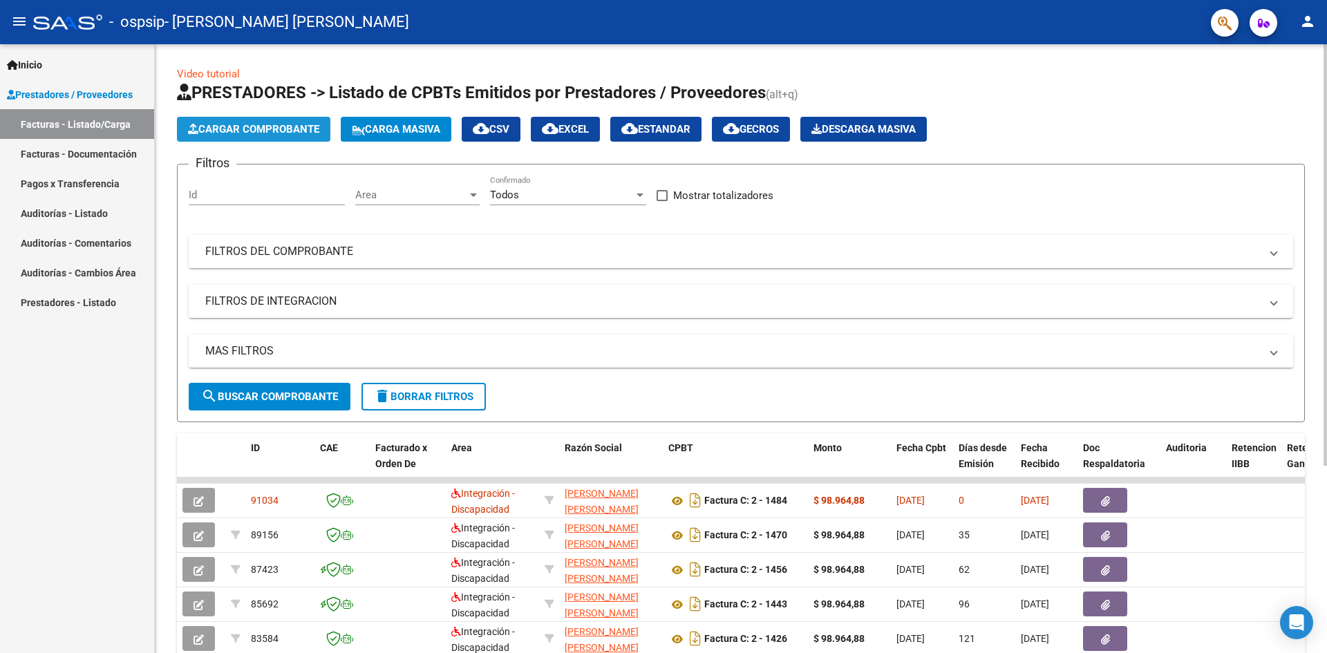
click at [249, 127] on span "Cargar Comprobante" at bounding box center [253, 129] width 131 height 12
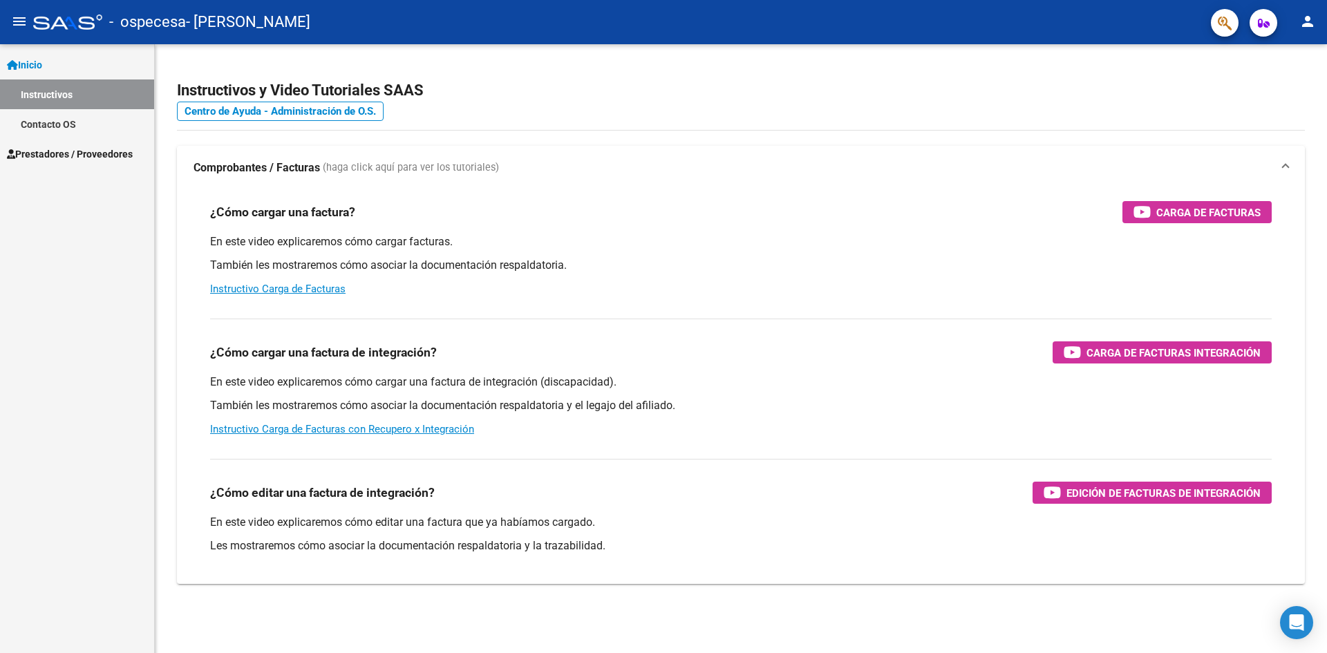
click at [31, 151] on span "Prestadores / Proveedores" at bounding box center [70, 154] width 126 height 15
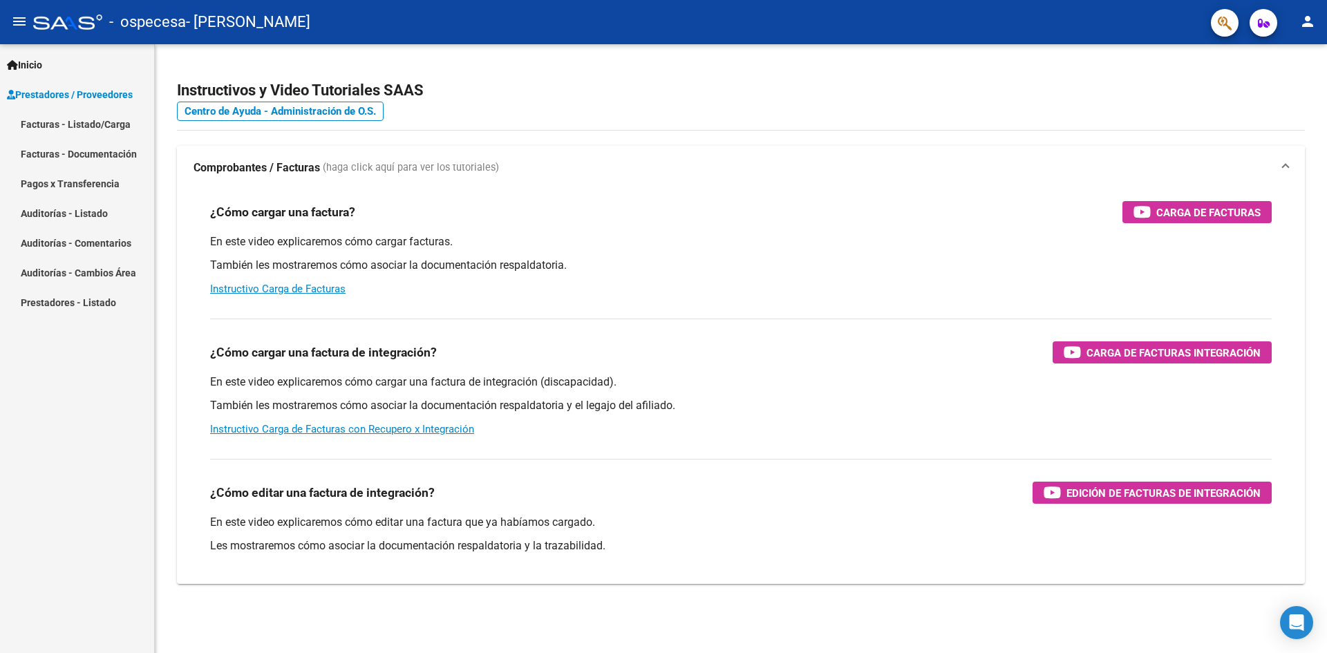
click at [40, 121] on link "Facturas - Listado/Carga" at bounding box center [77, 124] width 154 height 30
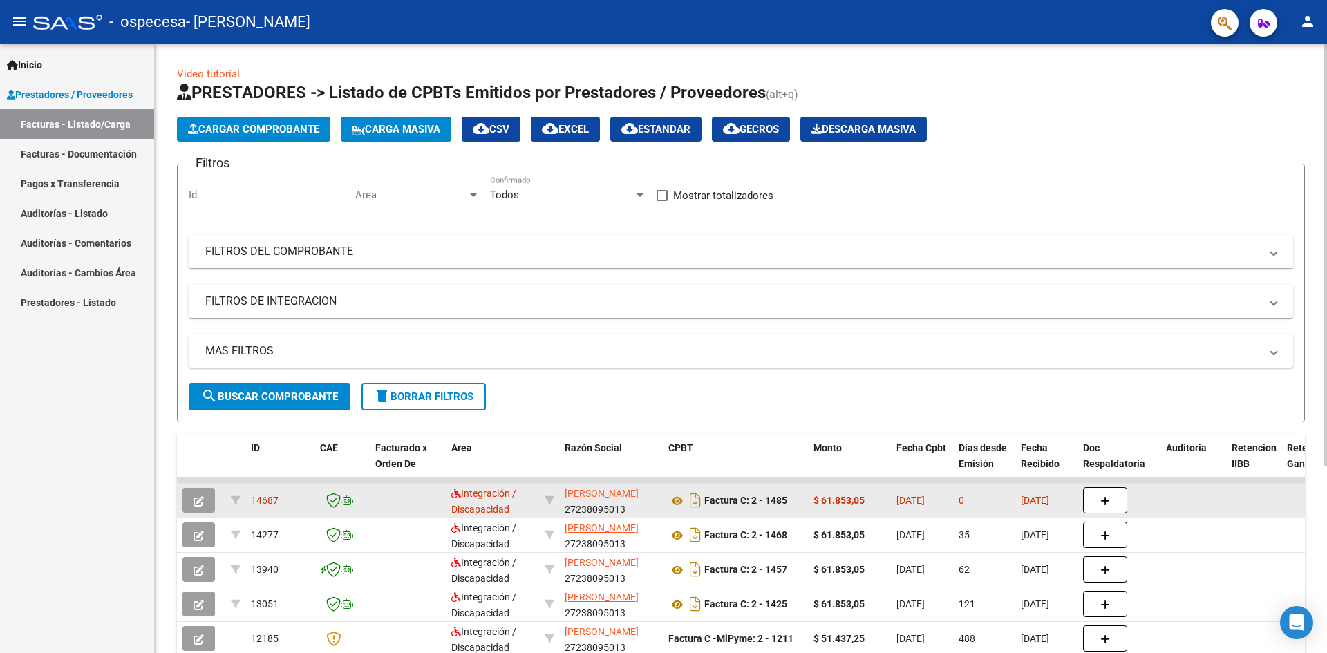
click at [831, 500] on strong "$ 61.853,05" at bounding box center [838, 500] width 51 height 11
click at [695, 502] on icon "Descargar documento" at bounding box center [695, 500] width 18 height 22
